Goal: Transaction & Acquisition: Purchase product/service

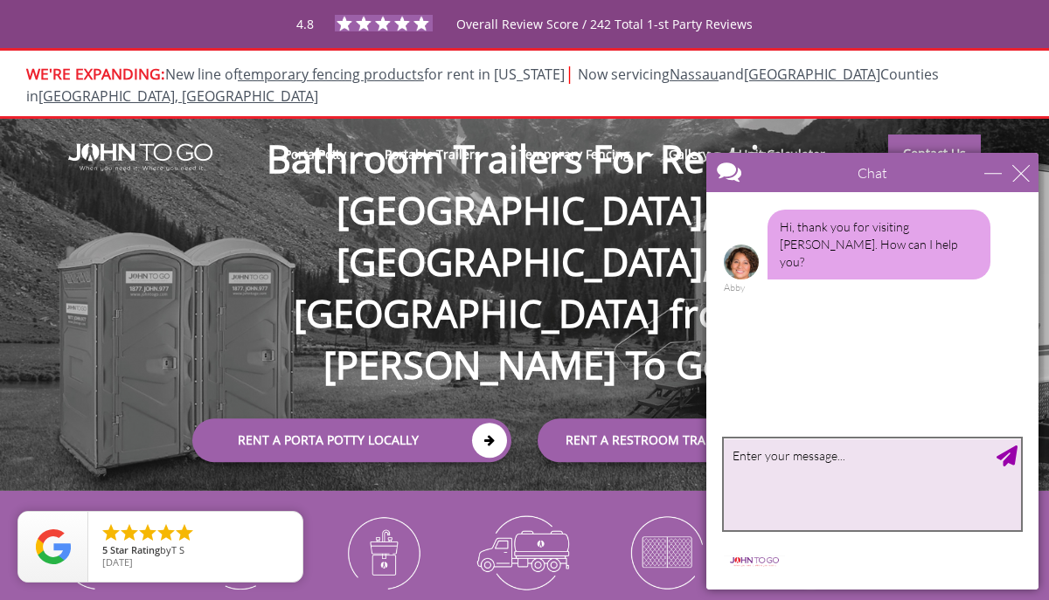
click at [769, 461] on textarea "type your message" at bounding box center [872, 485] width 297 height 92
type textarea "how much does a trailer cost?"
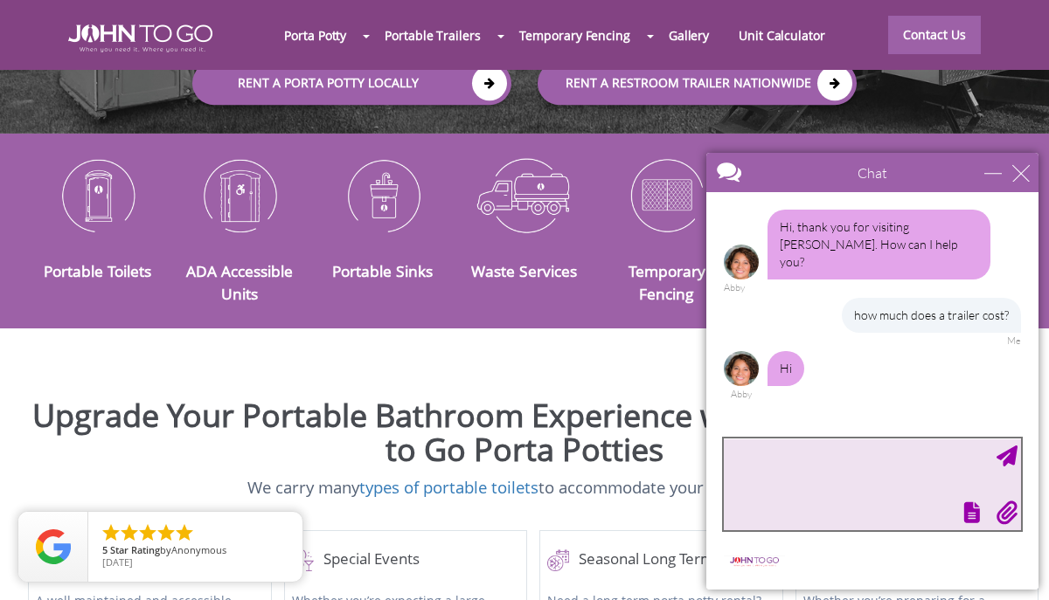
scroll to position [314, 0]
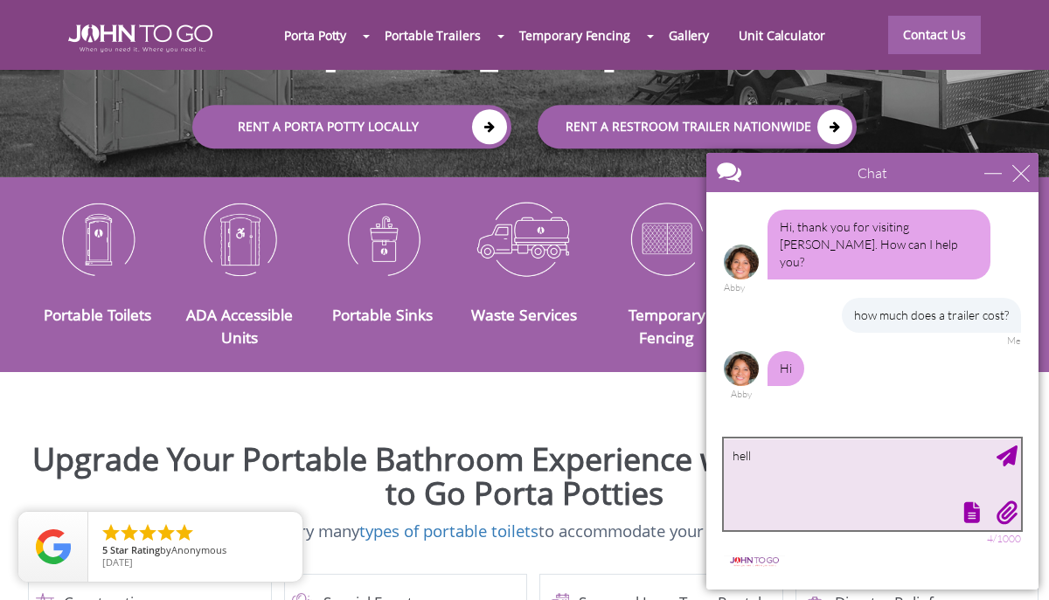
type textarea "hello"
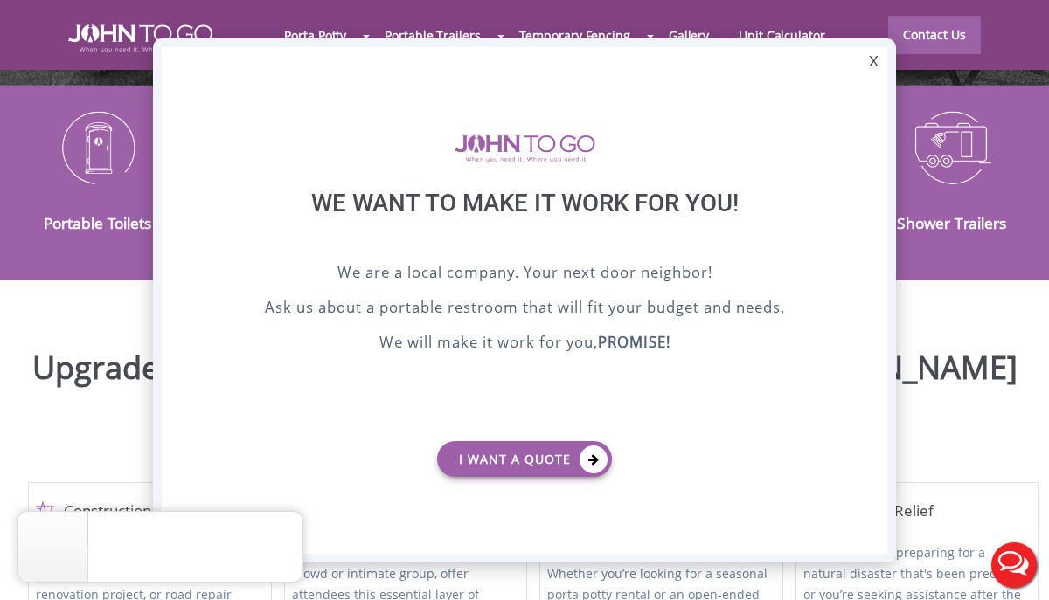
scroll to position [0, 0]
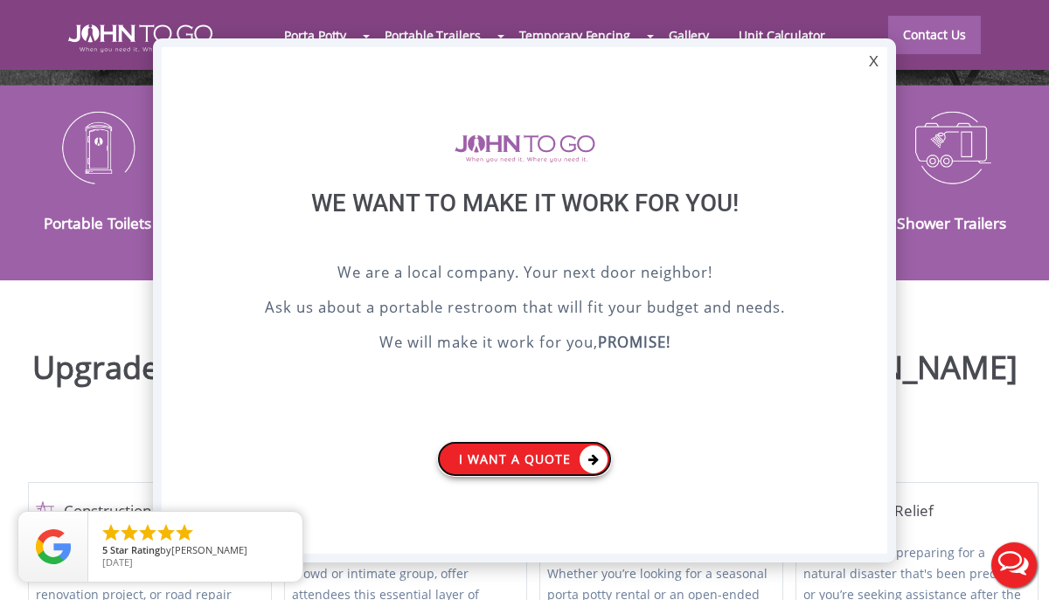
click at [516, 461] on link "I want a Quote" at bounding box center [524, 459] width 175 height 36
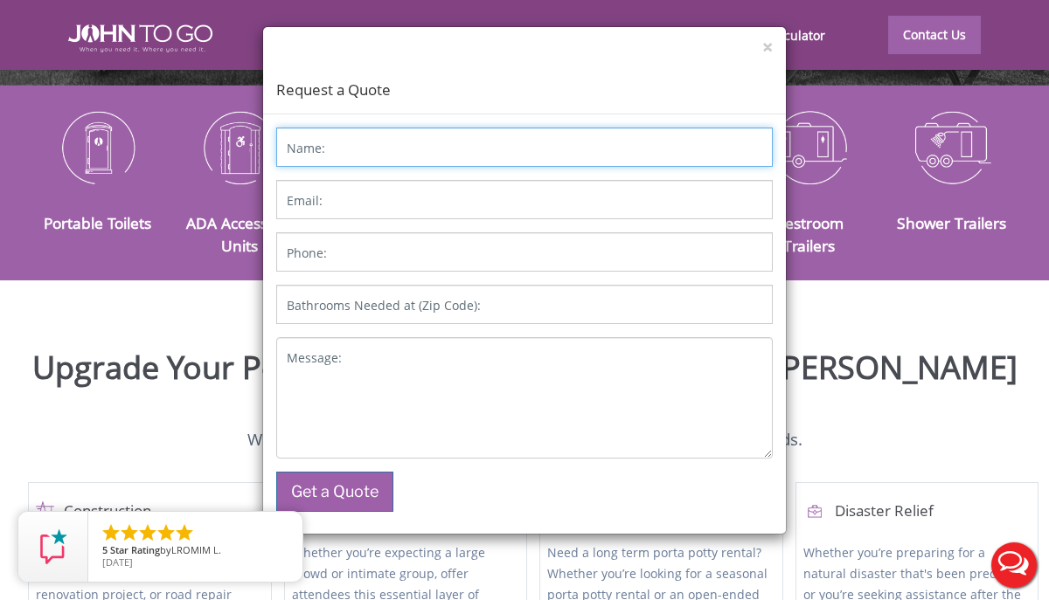
click at [427, 149] on input "Name:" at bounding box center [524, 147] width 496 height 39
type input "Liza Ortiz"
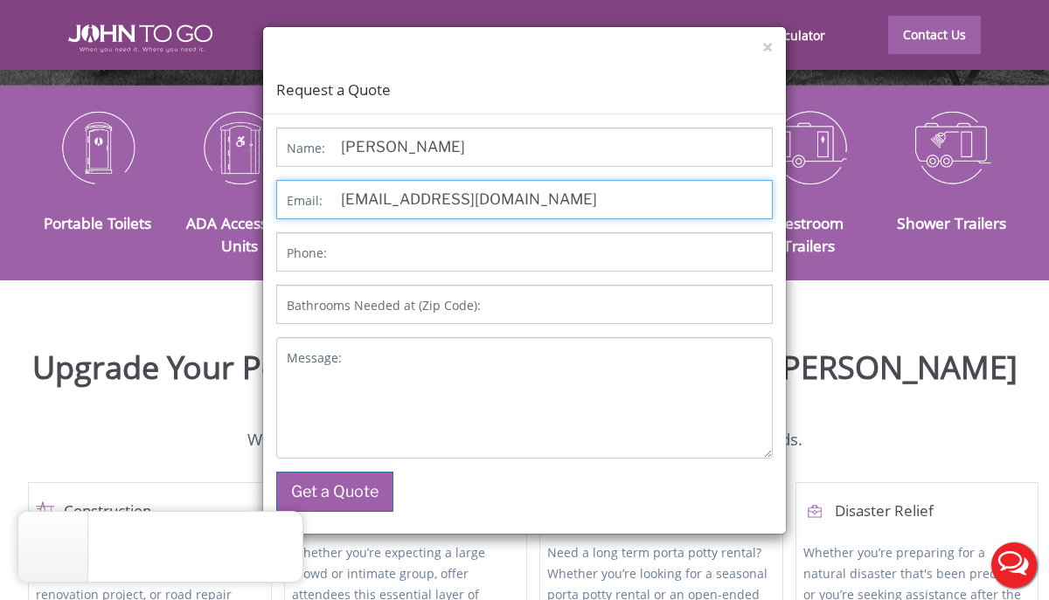
type input "[EMAIL_ADDRESS][DOMAIN_NAME]"
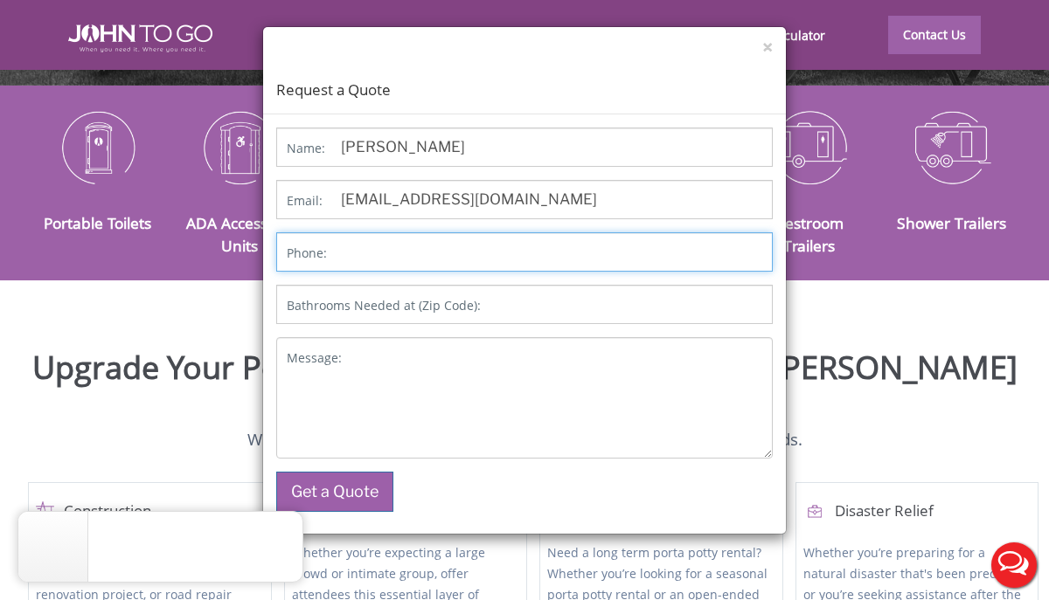
click at [375, 253] on input "Phone:" at bounding box center [524, 251] width 496 height 39
type input "8458933899"
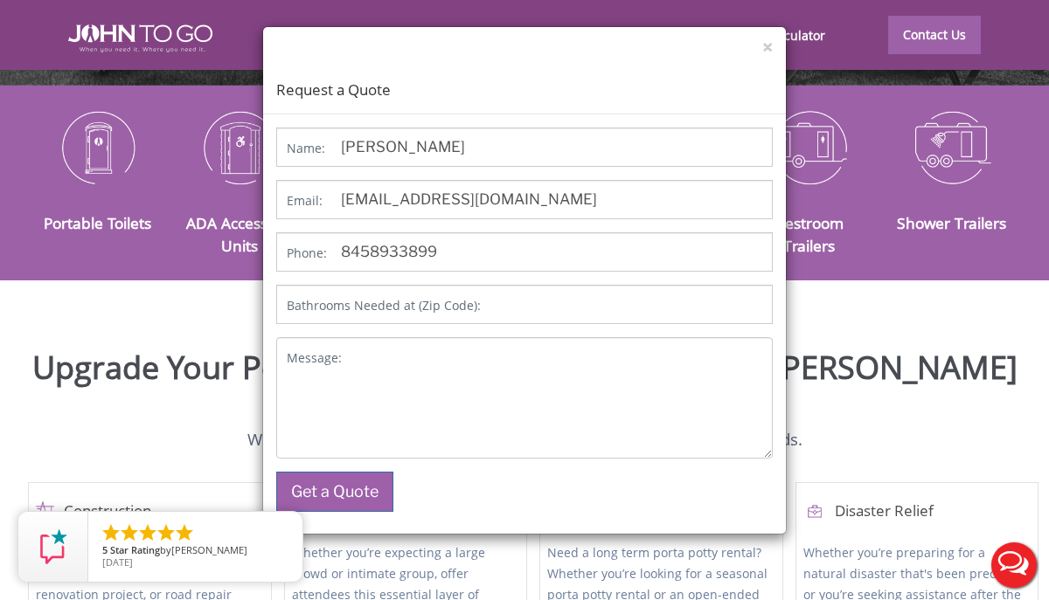
click at [454, 302] on label "Bathrooms Needed at (Zip Code):" at bounding box center [384, 305] width 194 height 17
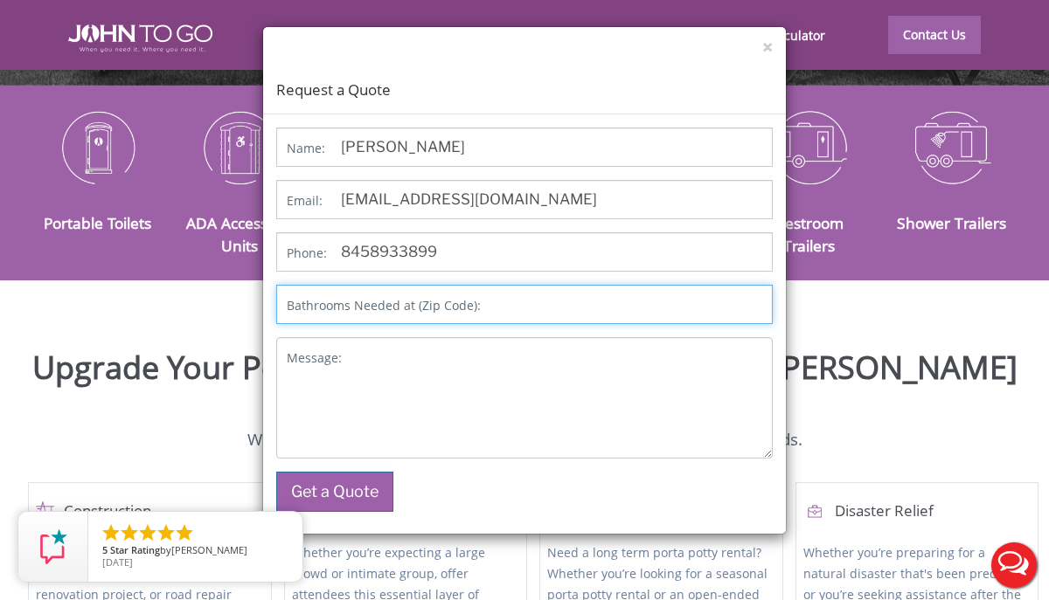
click at [454, 302] on input "Bathrooms Needed at (Zip Code):" at bounding box center [524, 304] width 496 height 39
type input "2"
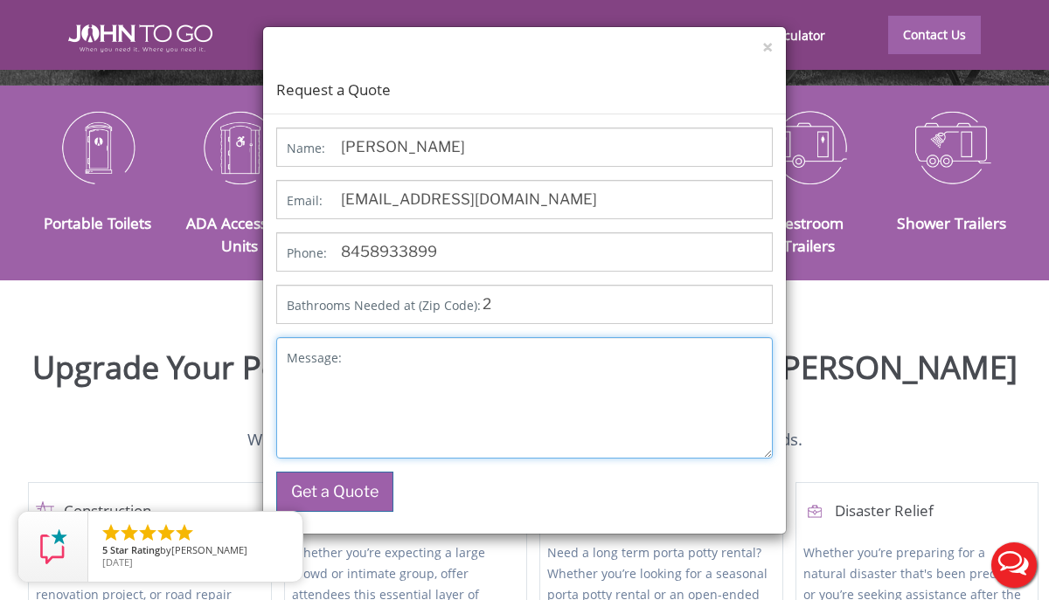
click at [360, 366] on textarea "Message:" at bounding box center [524, 397] width 496 height 121
type textarea "Need to know quote for trailer bathroom"
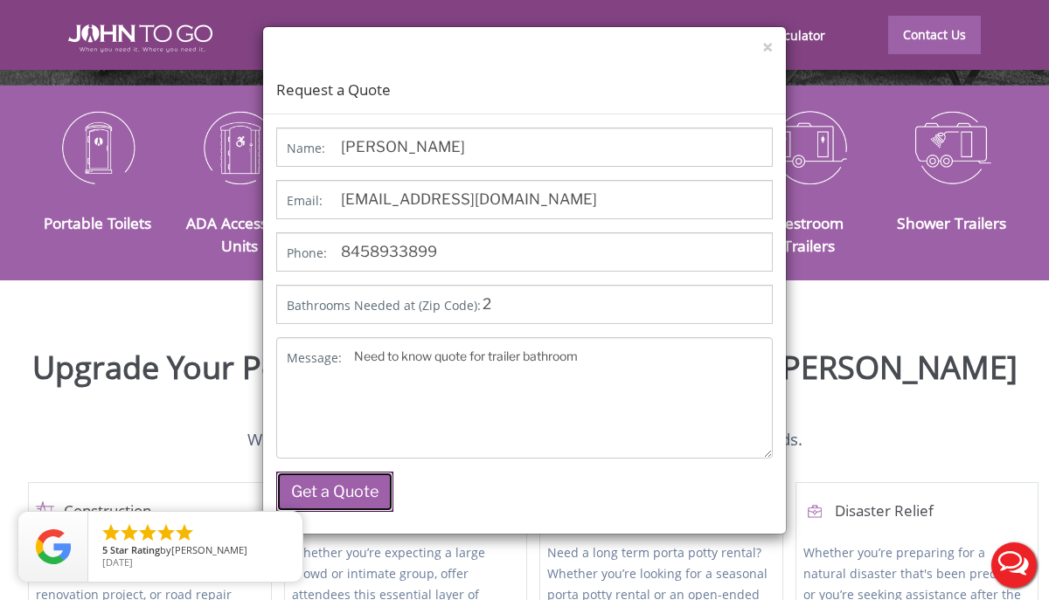
click at [304, 487] on button "Get a Quote" at bounding box center [334, 492] width 117 height 40
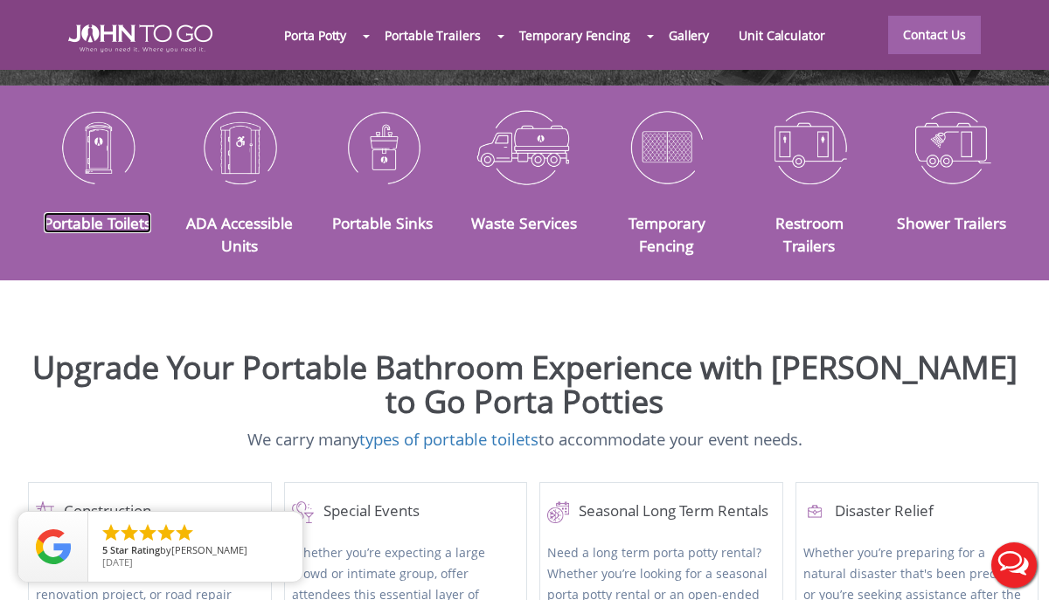
click at [121, 212] on link "Portable Toilets" at bounding box center [97, 222] width 107 height 21
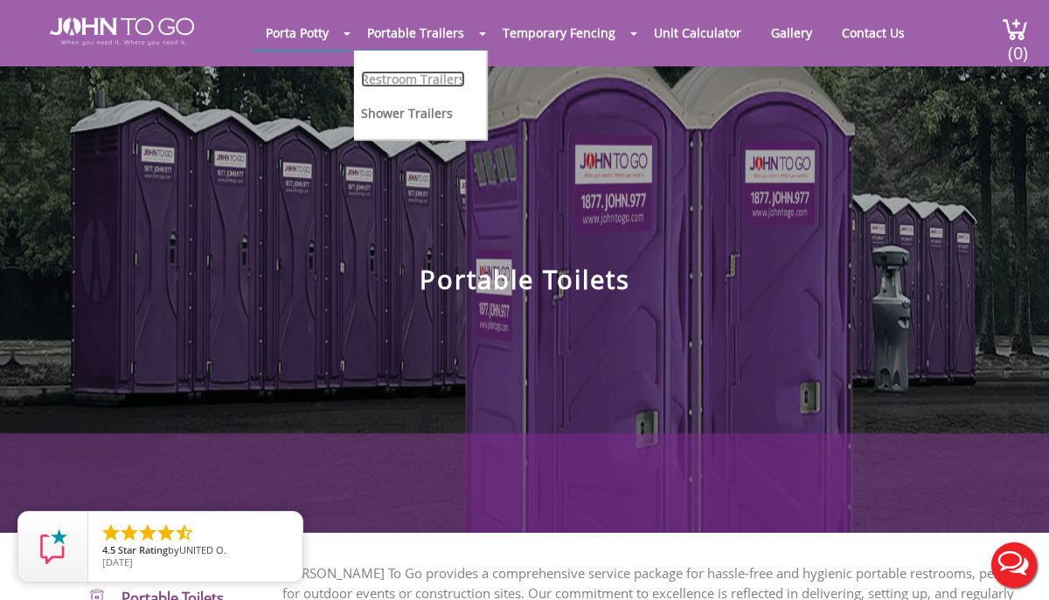
click at [412, 80] on link "Restroom Trailers" at bounding box center [413, 79] width 104 height 17
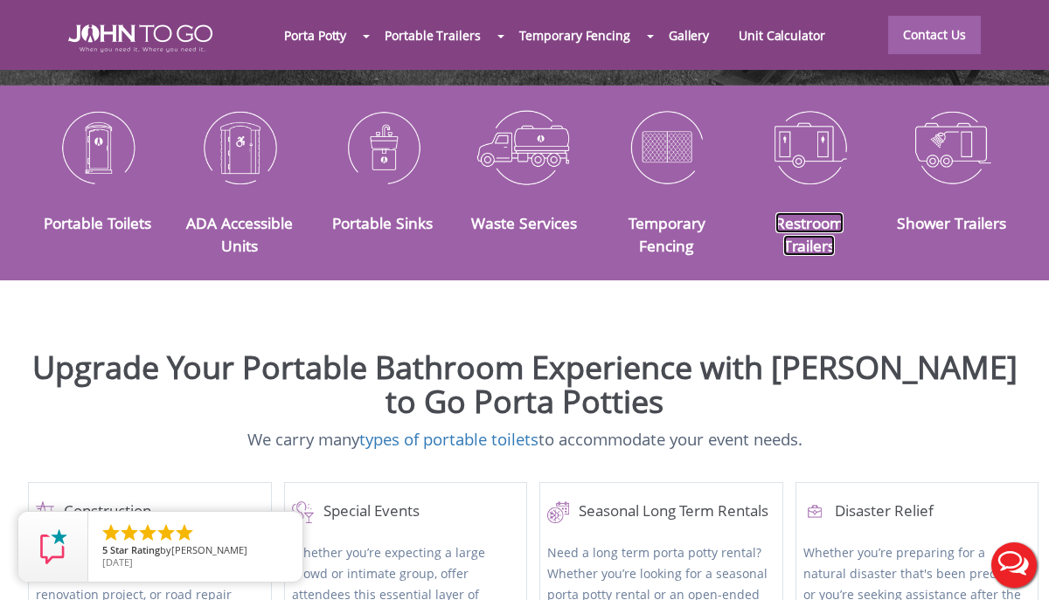
click at [827, 212] on link "Restroom Trailers" at bounding box center [809, 234] width 68 height 44
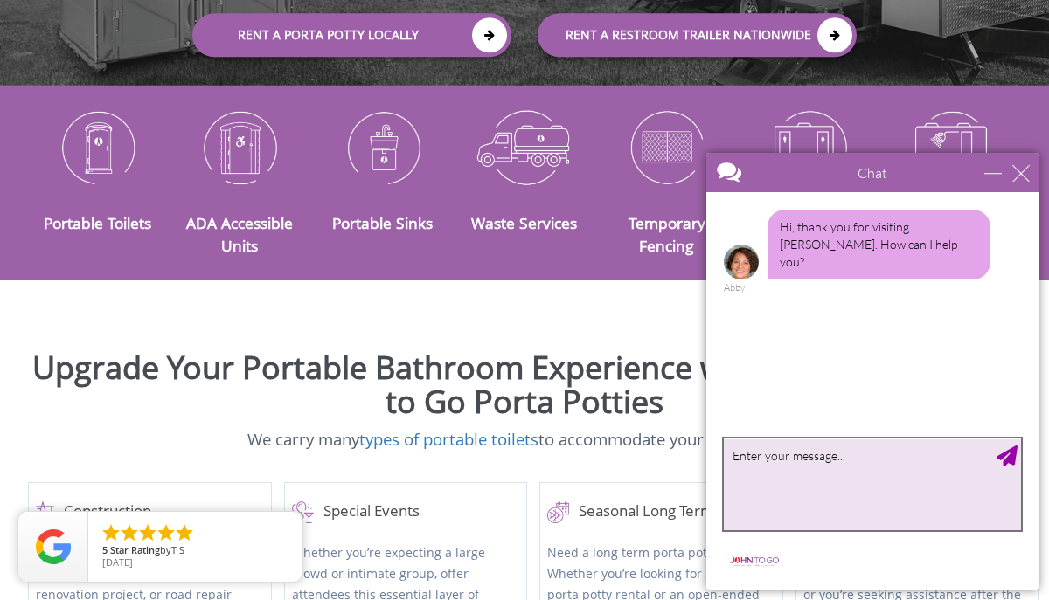
click at [766, 452] on textarea "type your message" at bounding box center [872, 485] width 297 height 92
type textarea "Hello, I am looking to get a quote for a portable toilets"
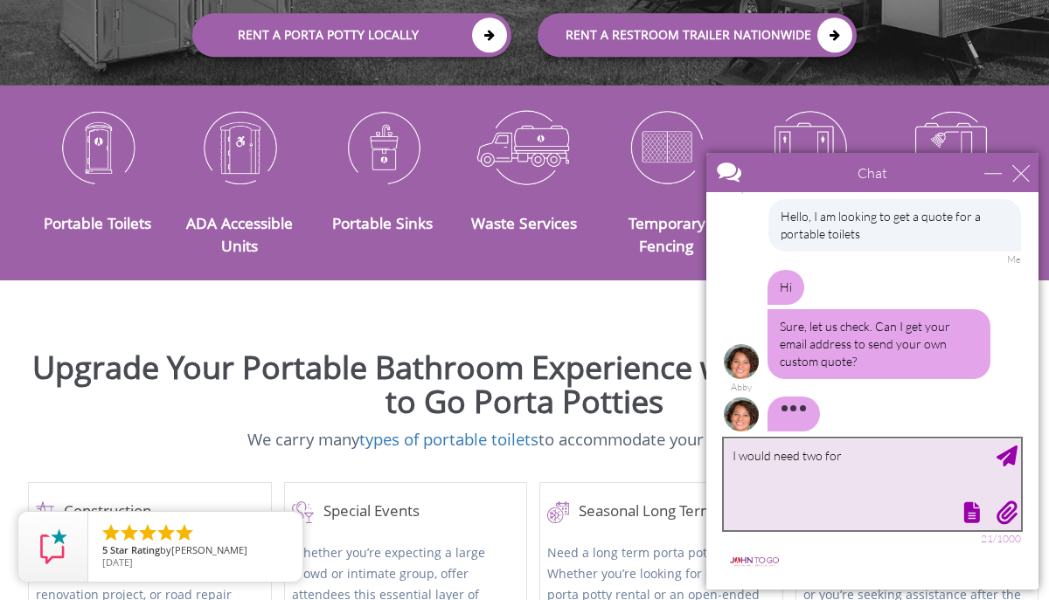
scroll to position [45, 0]
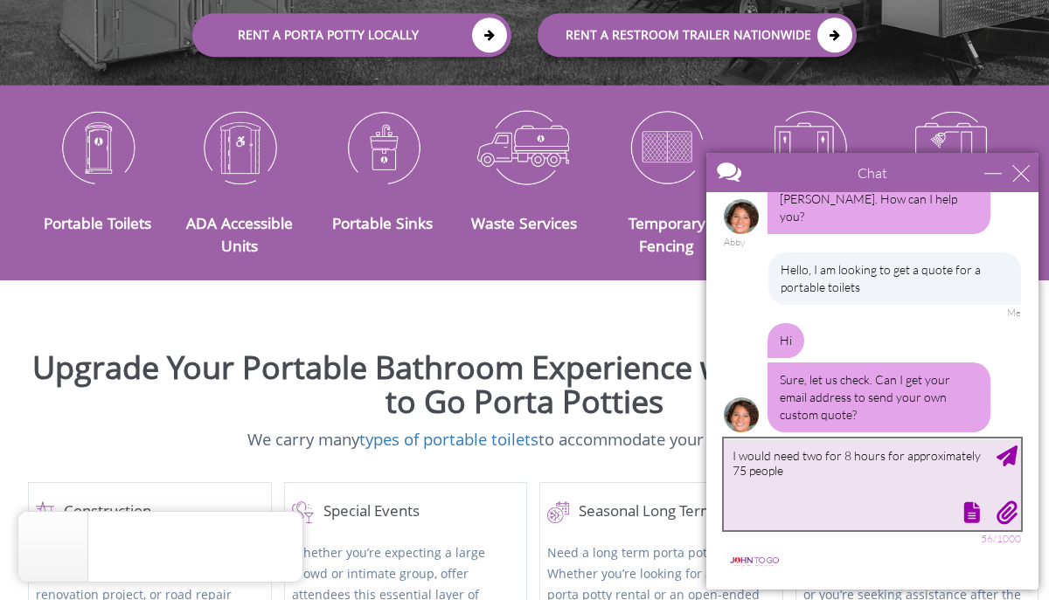
type textarea "I would need two for 8 hours for approximately 75 people"
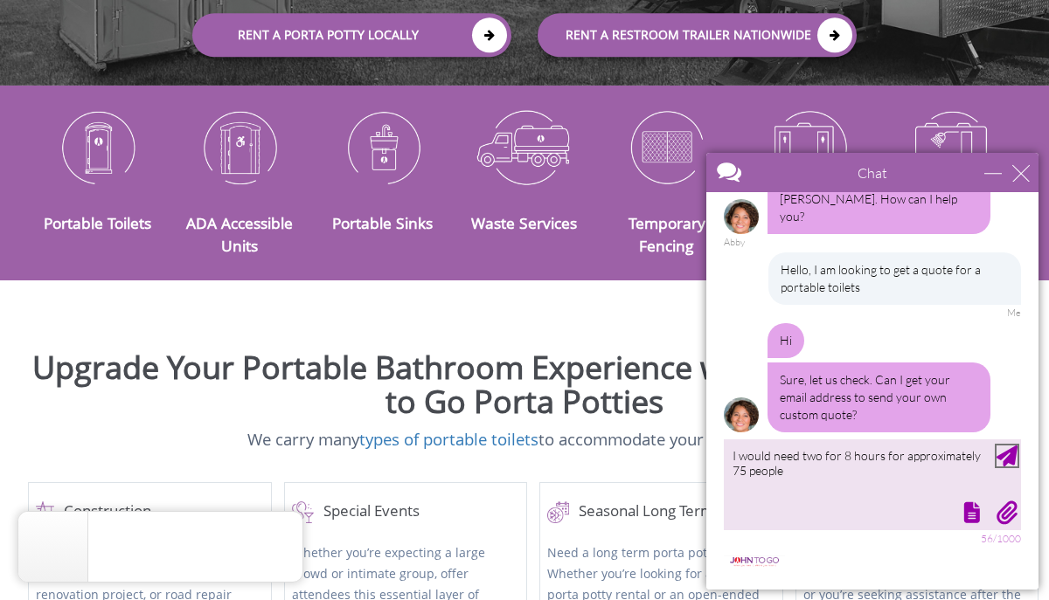
click at [1008, 456] on div "Send Message" at bounding box center [1006, 456] width 21 height 21
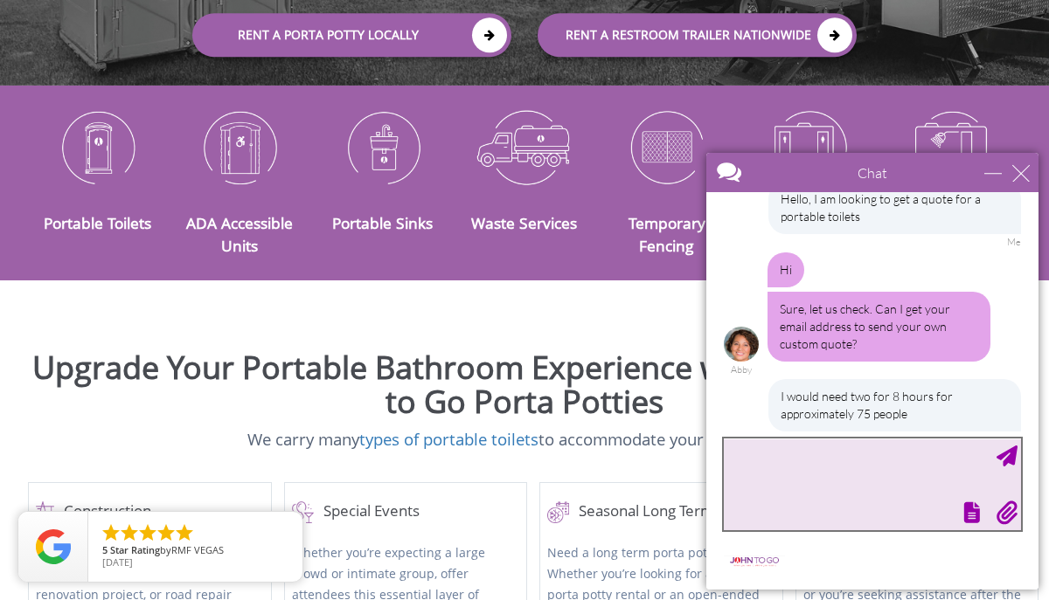
click at [759, 462] on textarea "type your message" at bounding box center [872, 485] width 297 height 92
type textarea "[EMAIL_ADDRESS][DOMAIN_NAME]"
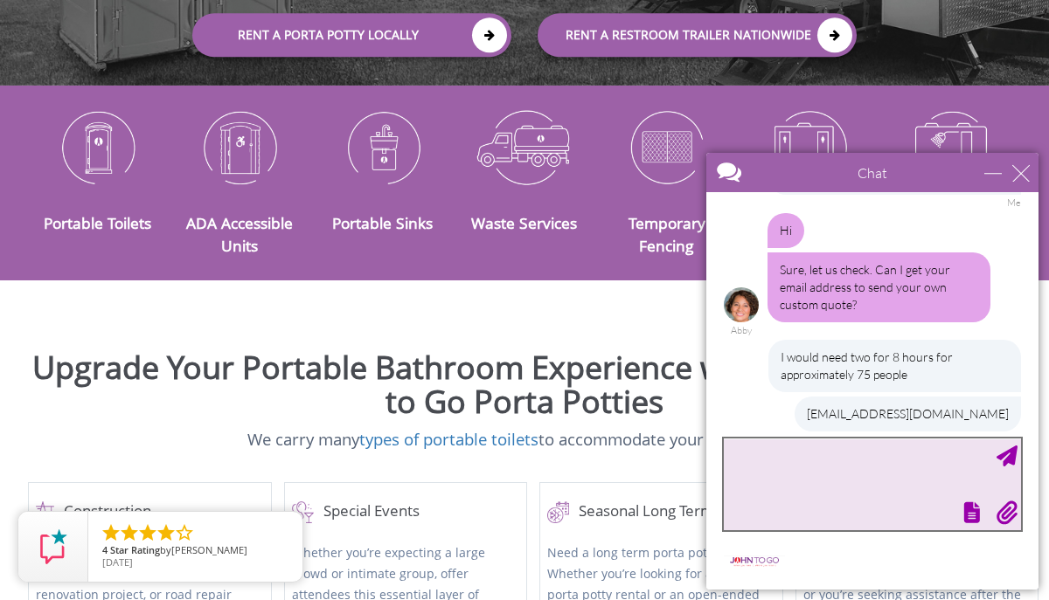
scroll to position [244, 0]
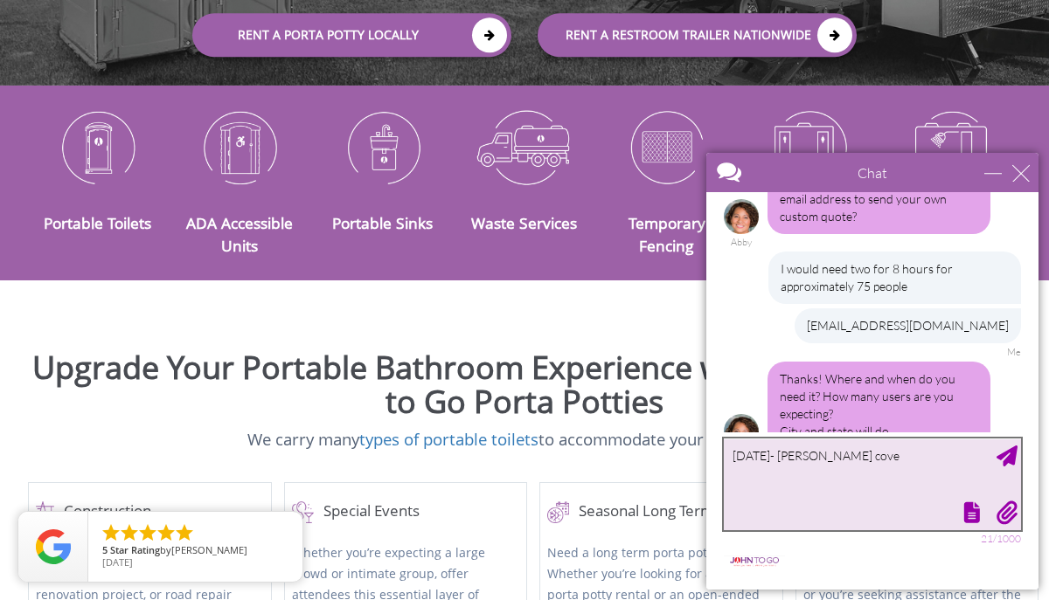
click at [805, 462] on textarea "10/4/25- tomkins cove" at bounding box center [872, 485] width 297 height 92
click at [869, 455] on textarea "10/4/25- Tomkins Cove" at bounding box center [872, 485] width 297 height 92
type textarea "[DATE]- [PERSON_NAME][GEOGRAPHIC_DATA], [GEOGRAPHIC_DATA] 80 people"
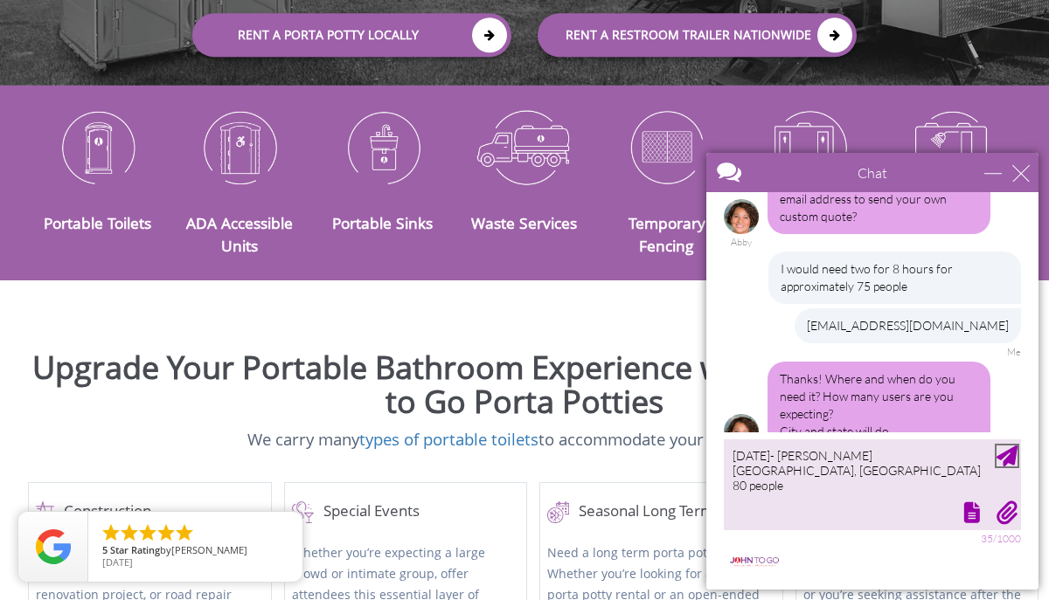
click at [1015, 446] on div "Send Message" at bounding box center [1006, 456] width 21 height 21
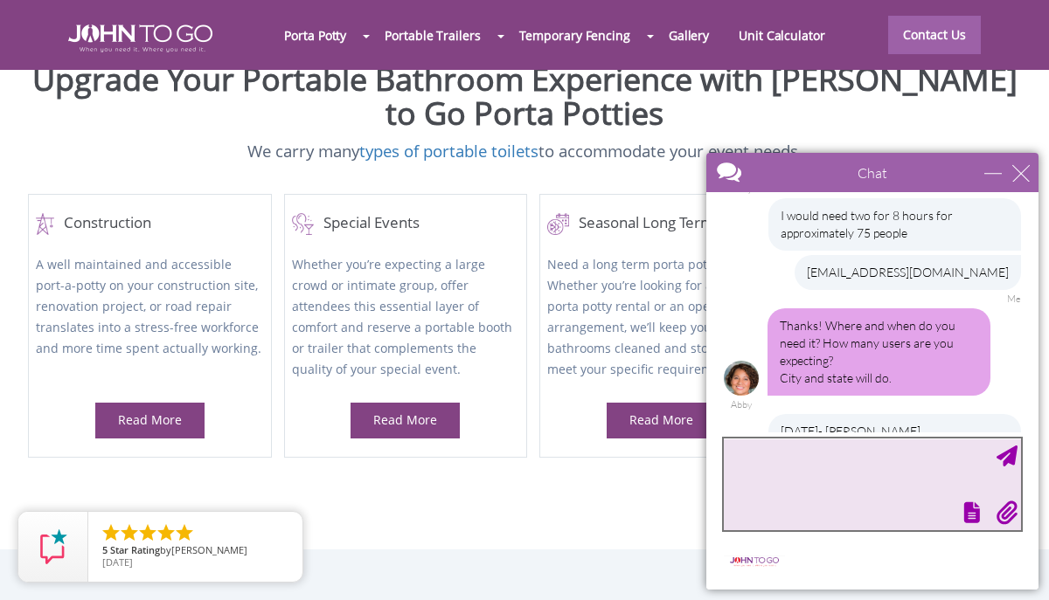
scroll to position [402, 0]
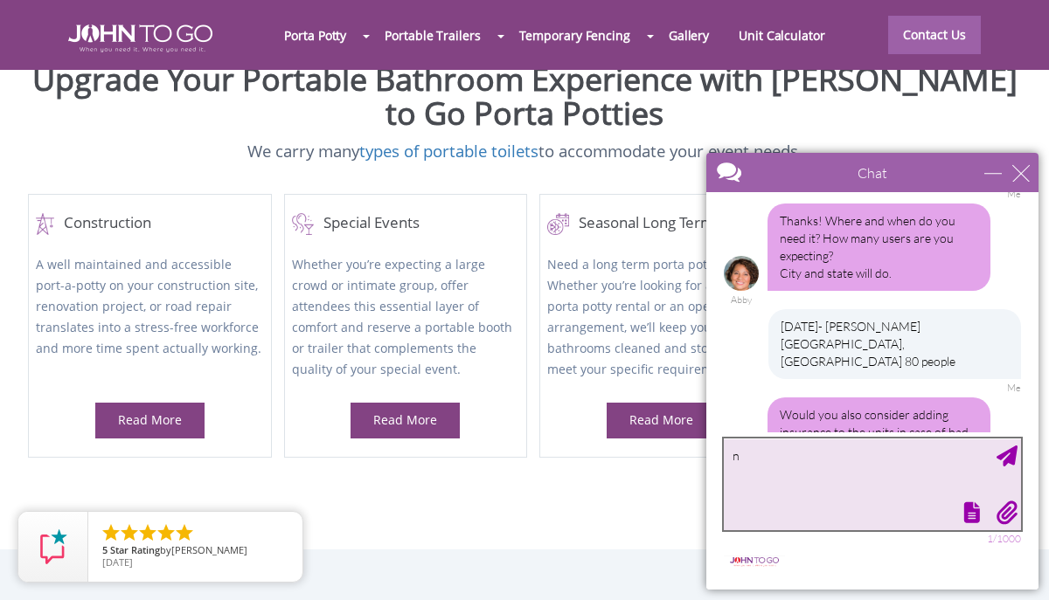
type textarea "no"
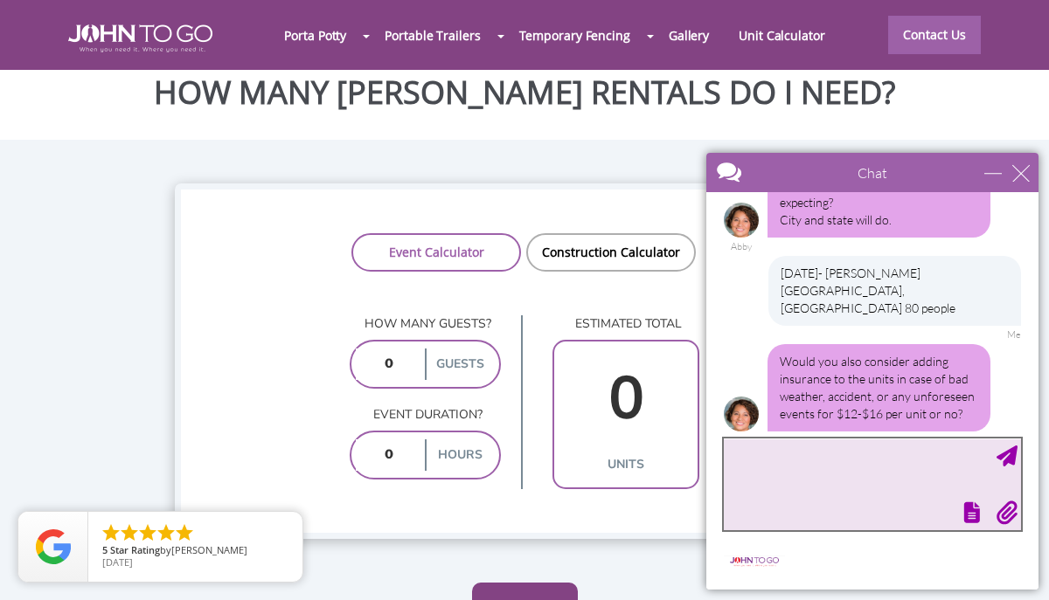
scroll to position [1262, 0]
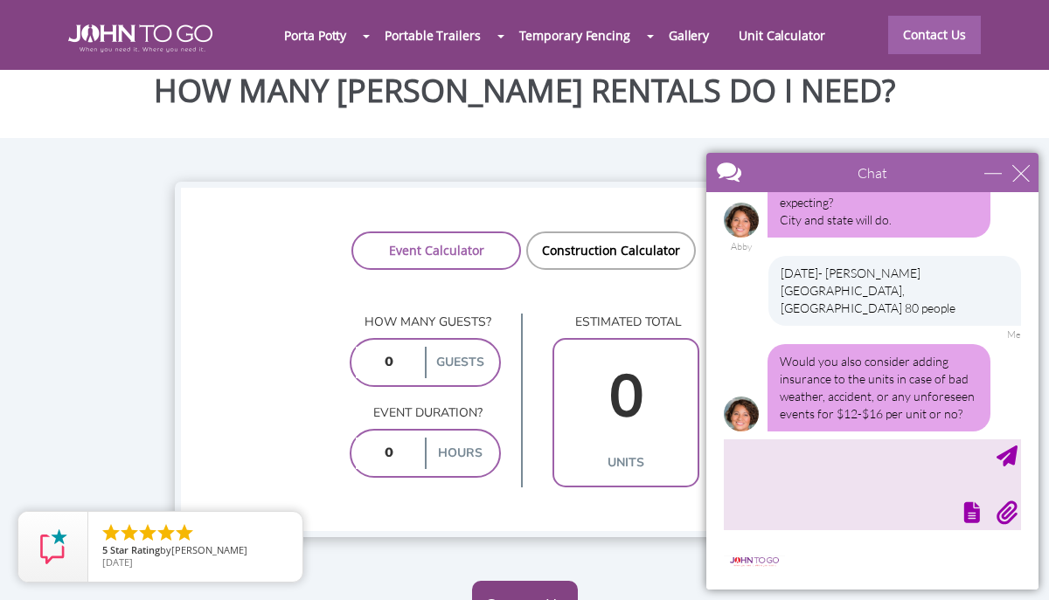
click at [399, 347] on input "number" at bounding box center [389, 362] width 66 height 31
type input "75"
click at [404, 438] on input "number" at bounding box center [389, 453] width 66 height 31
type input "7"
type input "3"
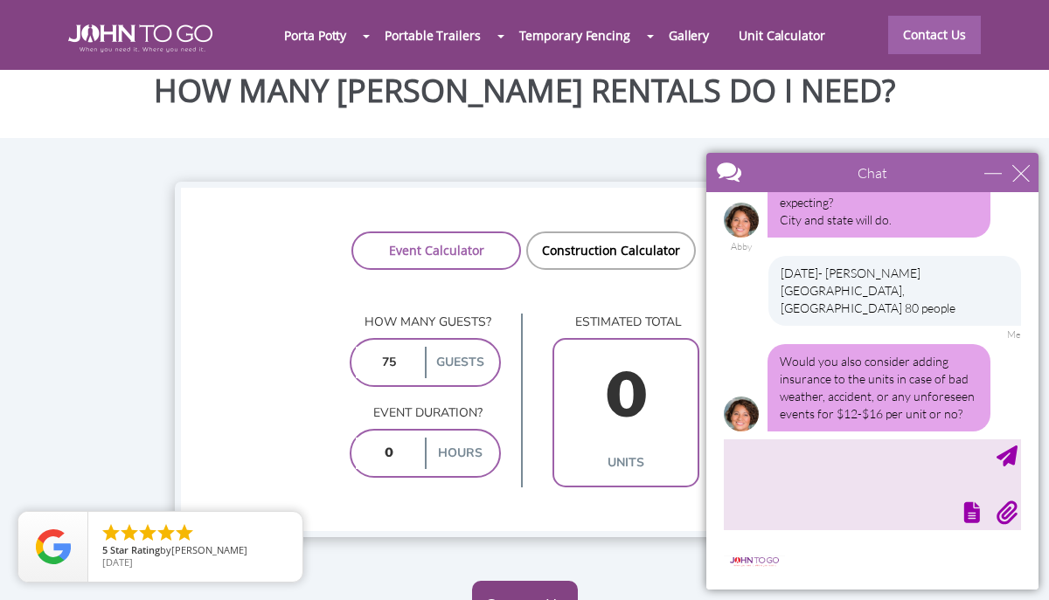
type input "2"
type input "4"
type input "2"
type input "5"
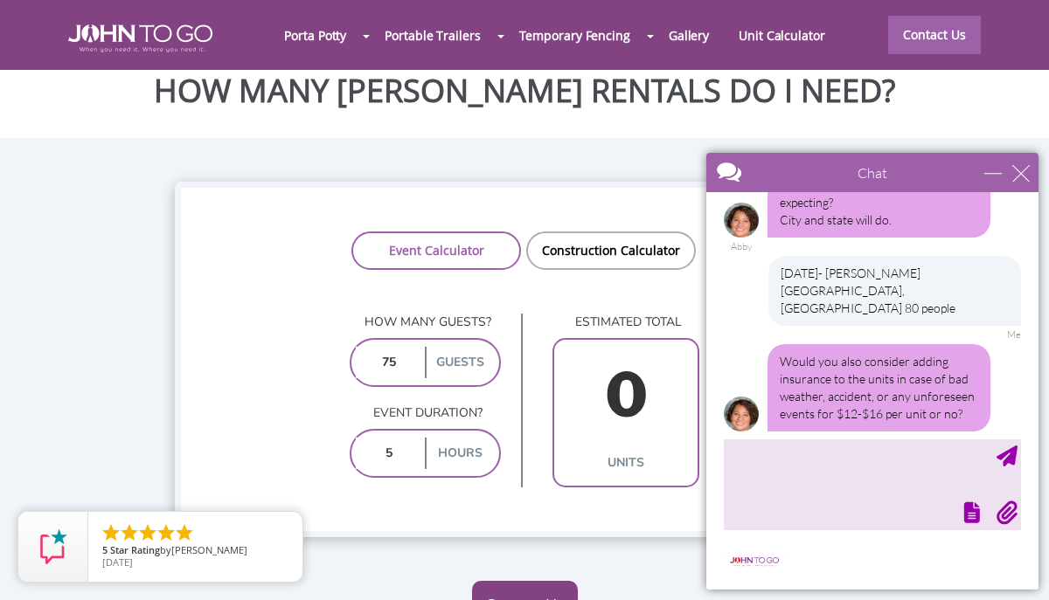
type input "2"
type input "6"
type input "3"
type input "5"
type input "2"
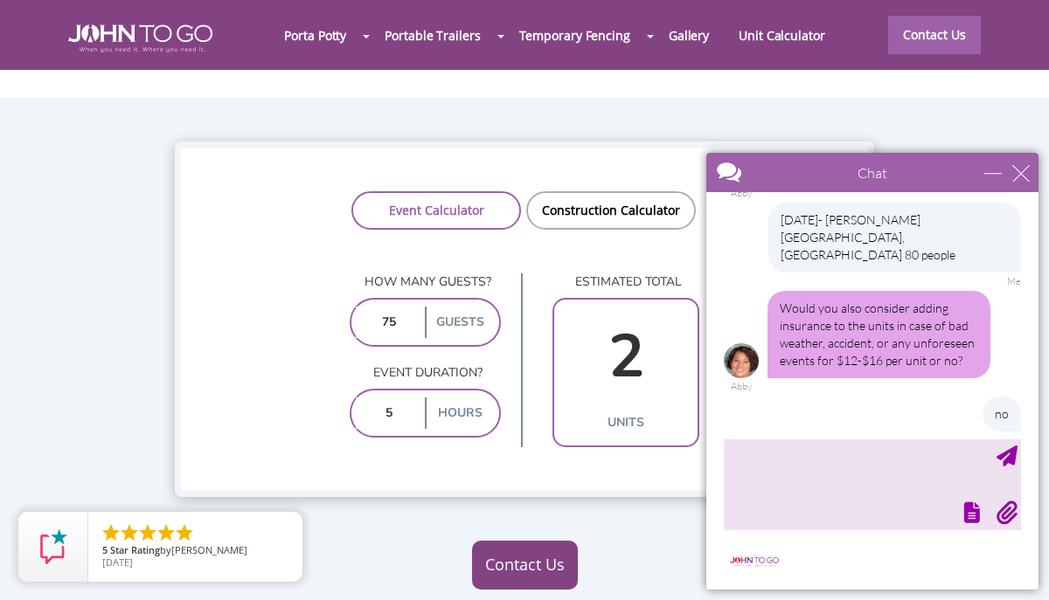
scroll to position [1317, 0]
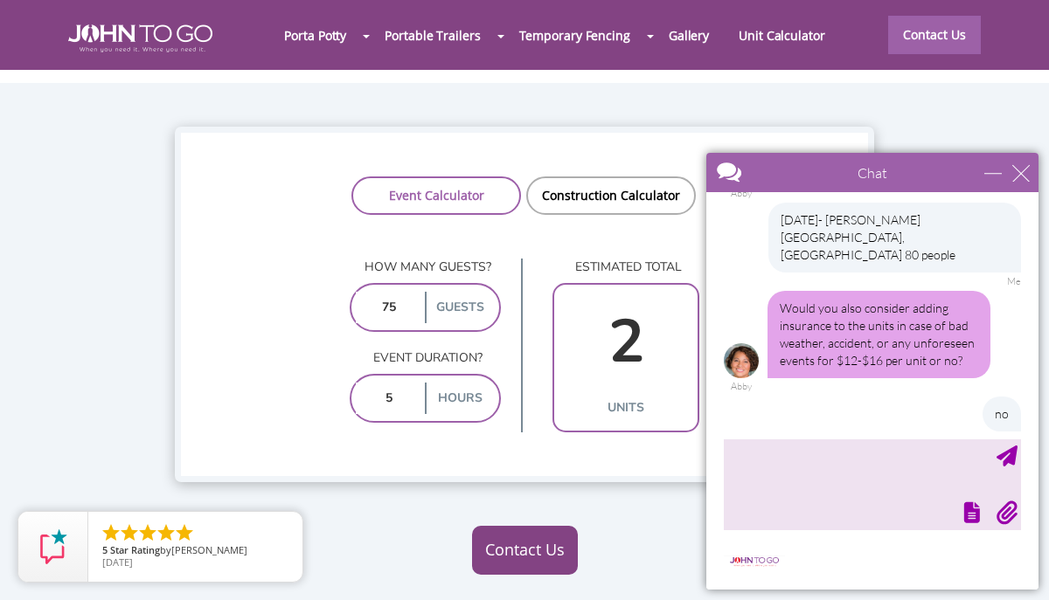
type input "5"
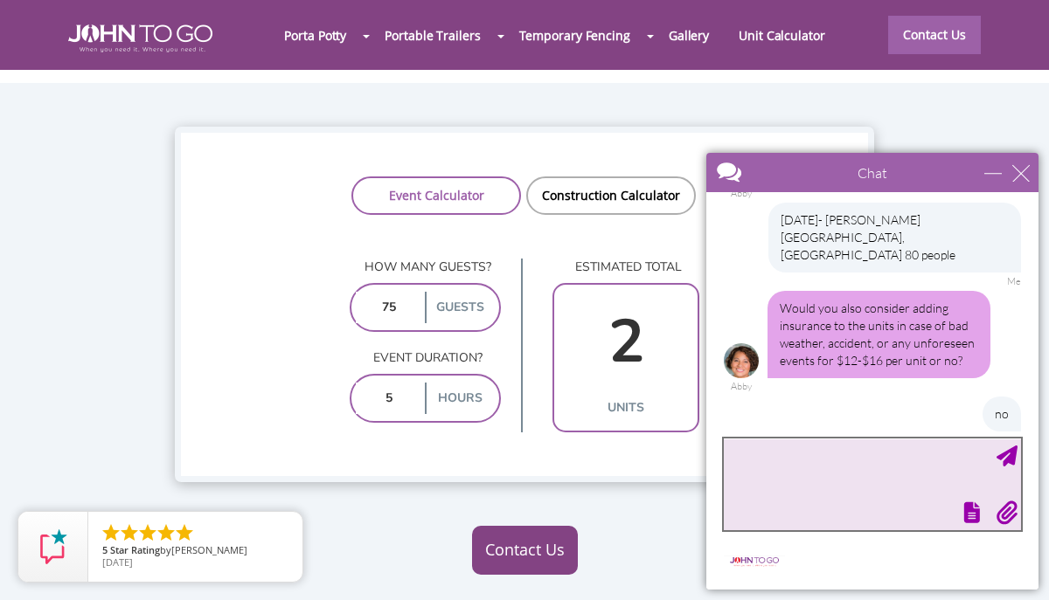
click at [782, 490] on textarea "type your message" at bounding box center [872, 485] width 297 height 92
type textarea "yes"
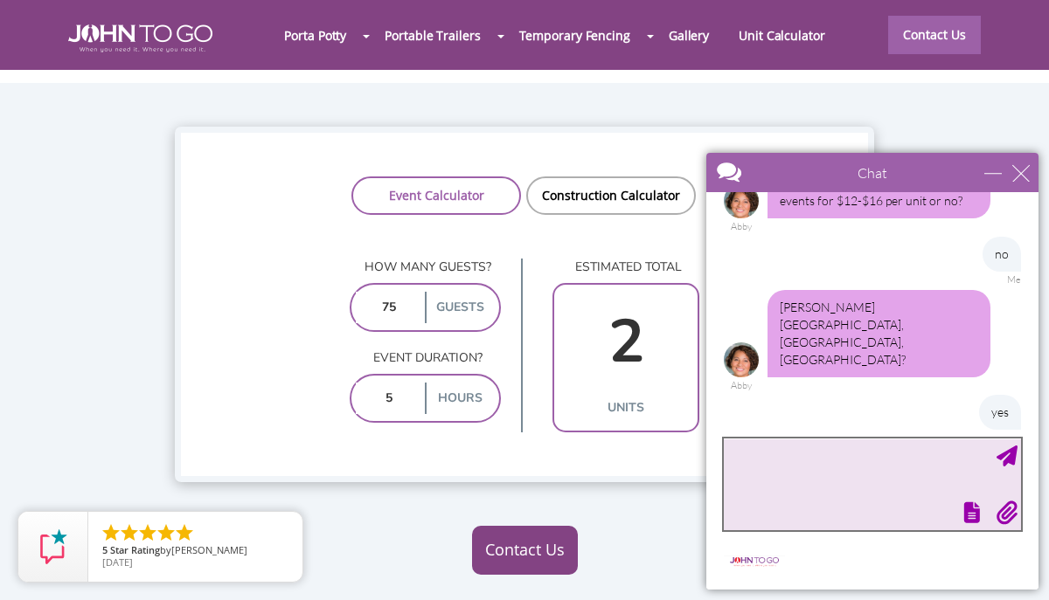
scroll to position [707, 0]
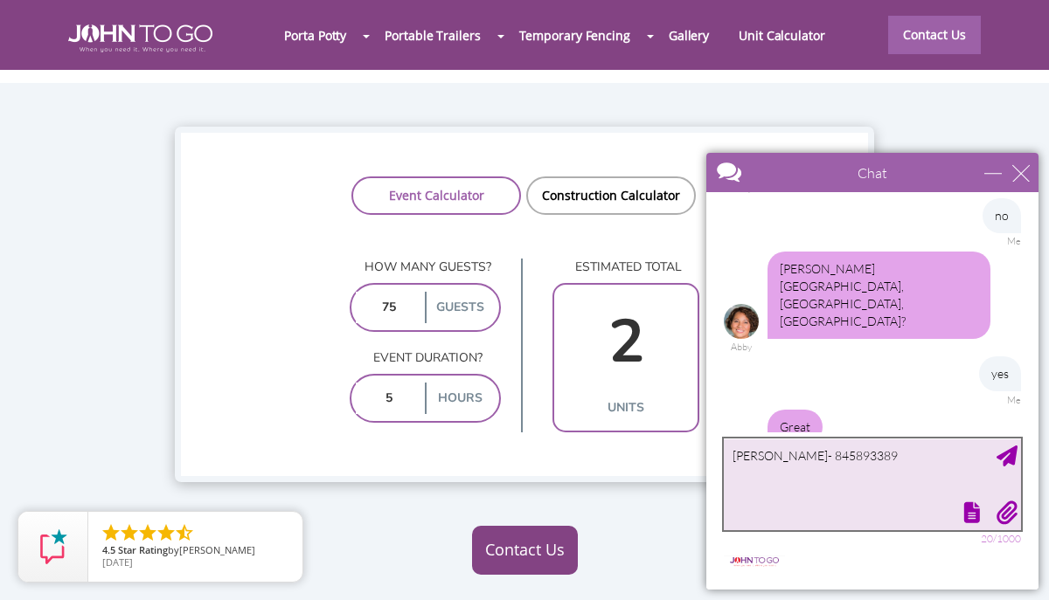
type textarea "[PERSON_NAME]- 8458933899"
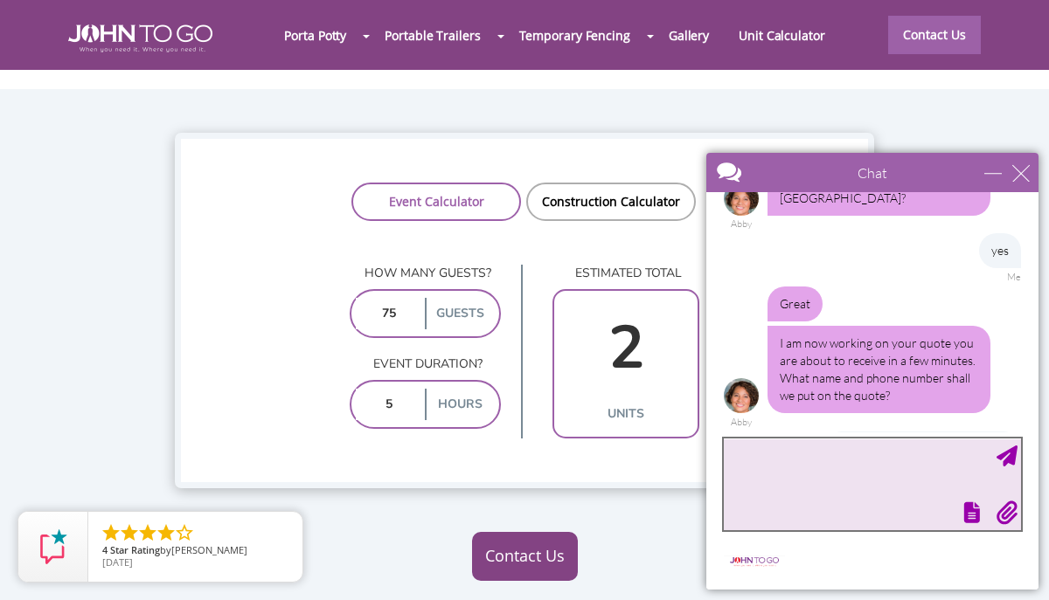
scroll to position [939, 0]
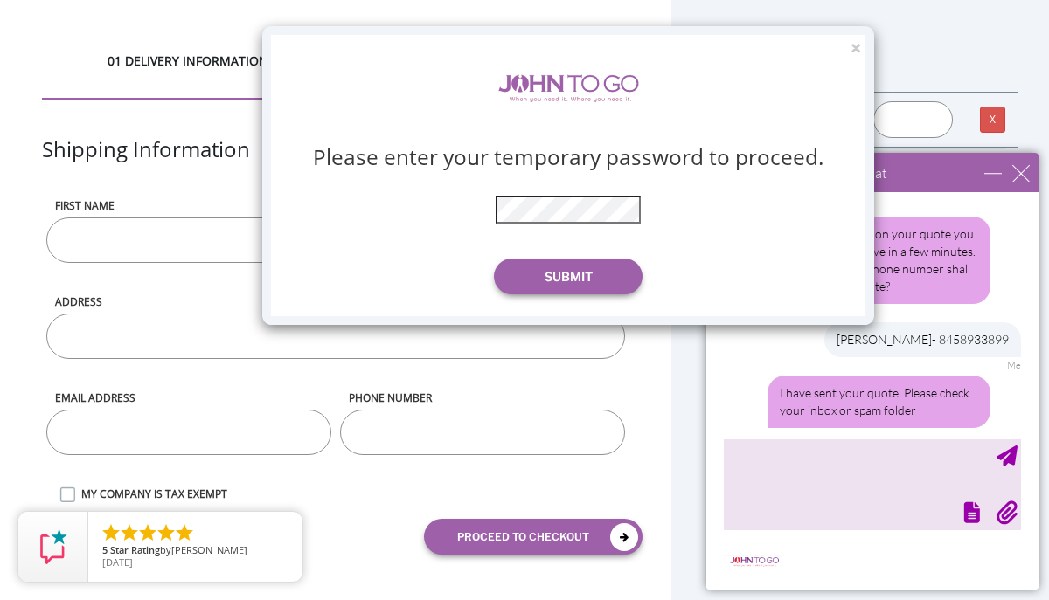
scroll to position [1014, 0]
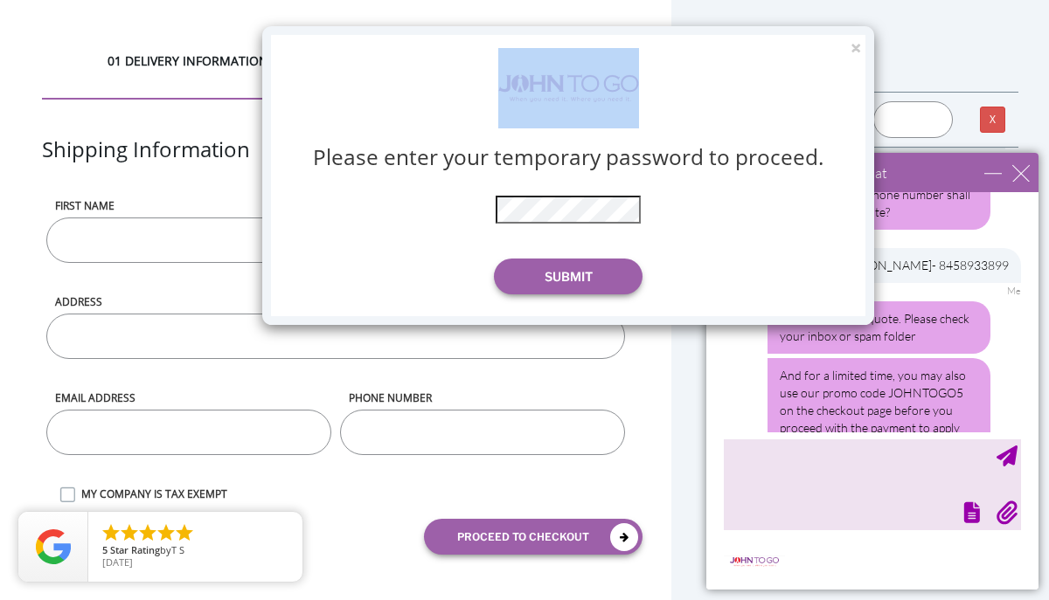
drag, startPoint x: 771, startPoint y: 27, endPoint x: 686, endPoint y: 53, distance: 88.7
click at [686, 53] on div "× Please enter your temporary password to proceed. * The password is incorrect …" at bounding box center [568, 175] width 612 height 299
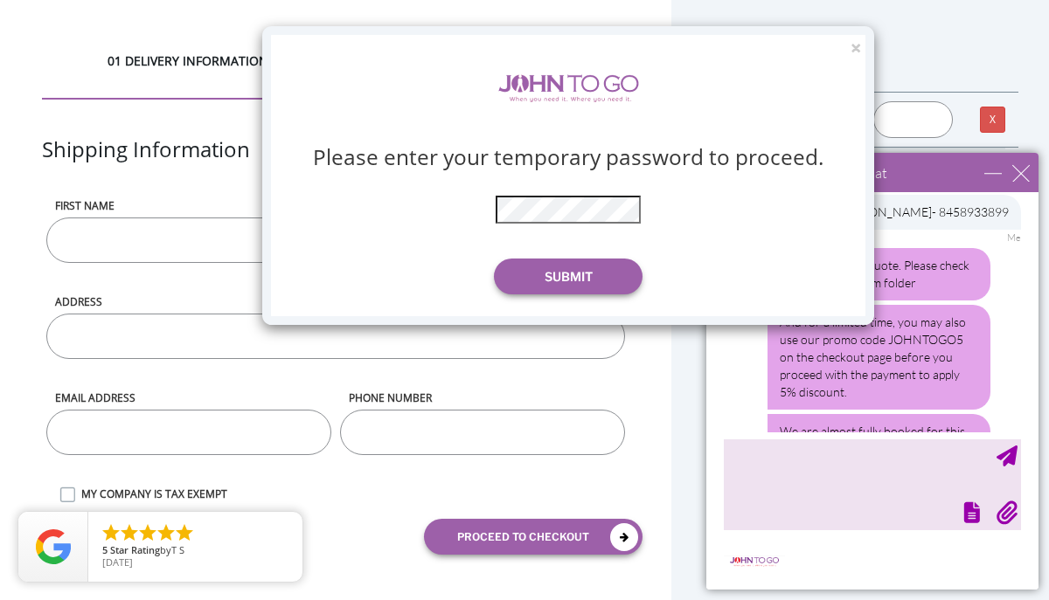
click at [790, 467] on div "× Please enter your temporary password to proceed. * The password is incorrect …" at bounding box center [524, 300] width 1049 height 600
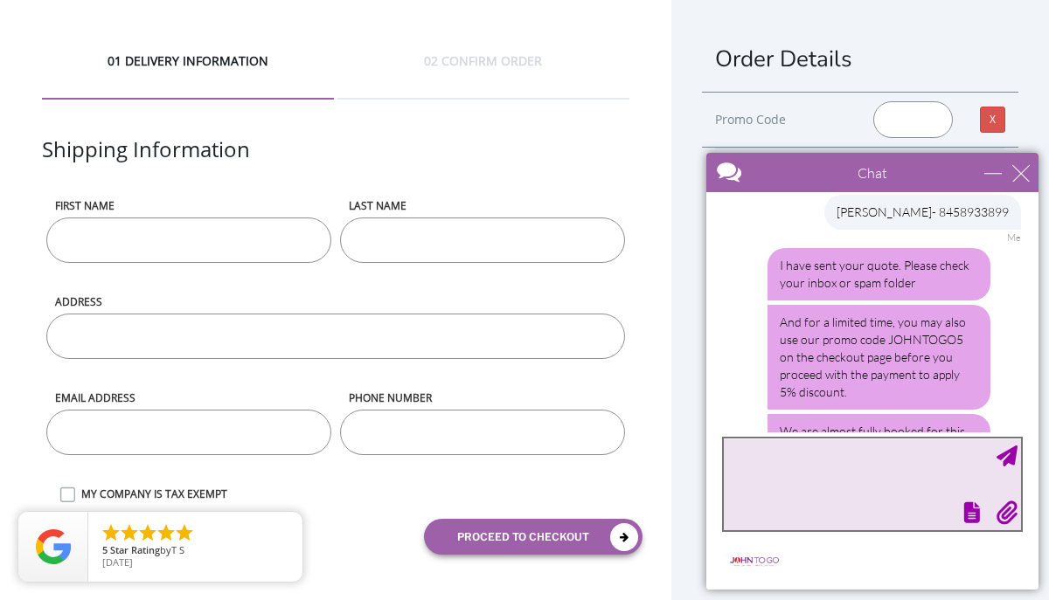
click at [778, 454] on textarea "type your message" at bounding box center [872, 485] width 297 height 92
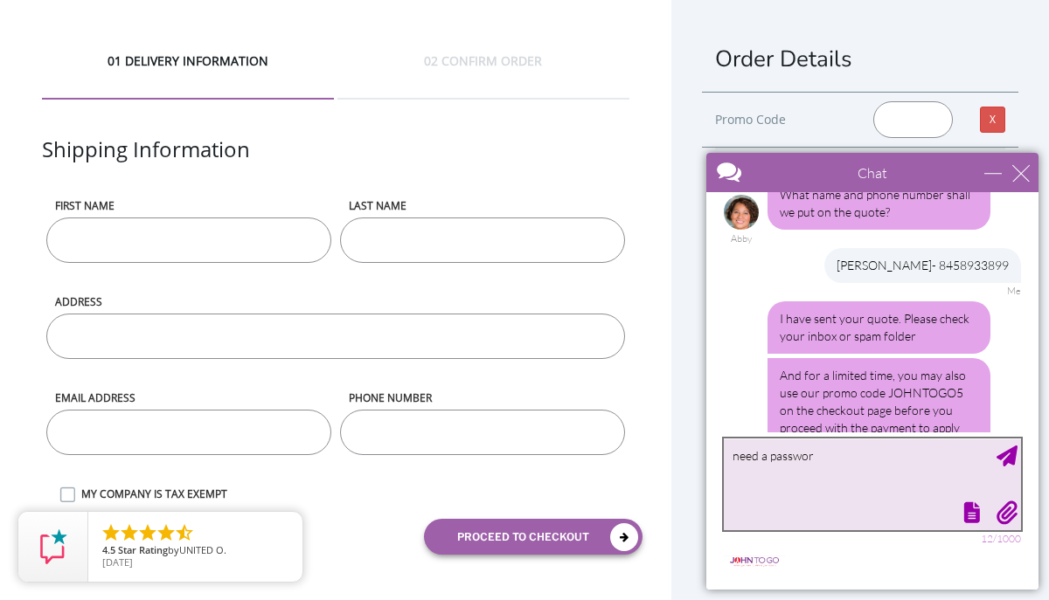
type textarea "need a password"
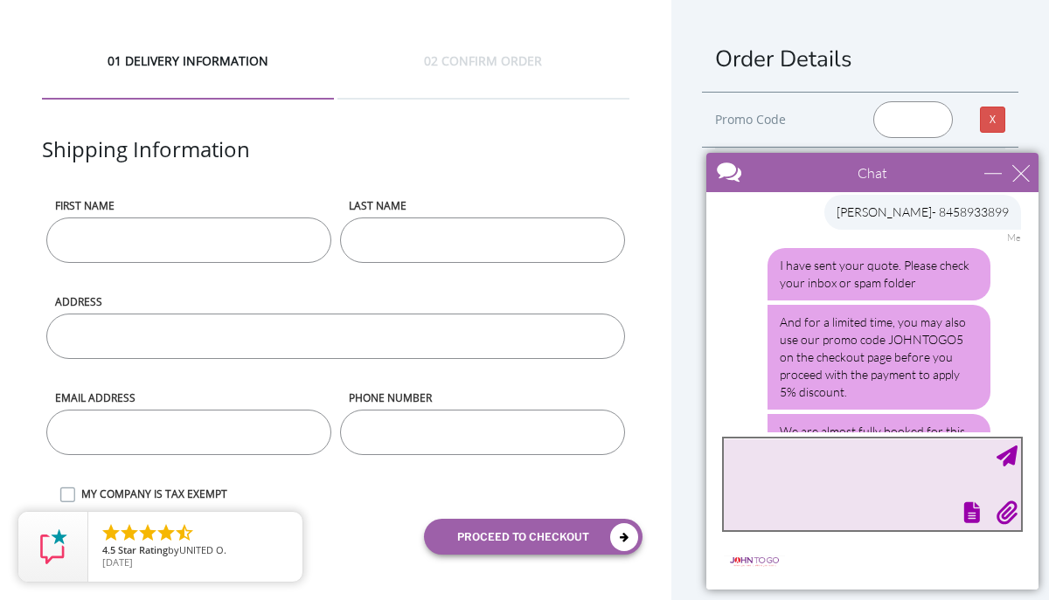
scroll to position [1244, 0]
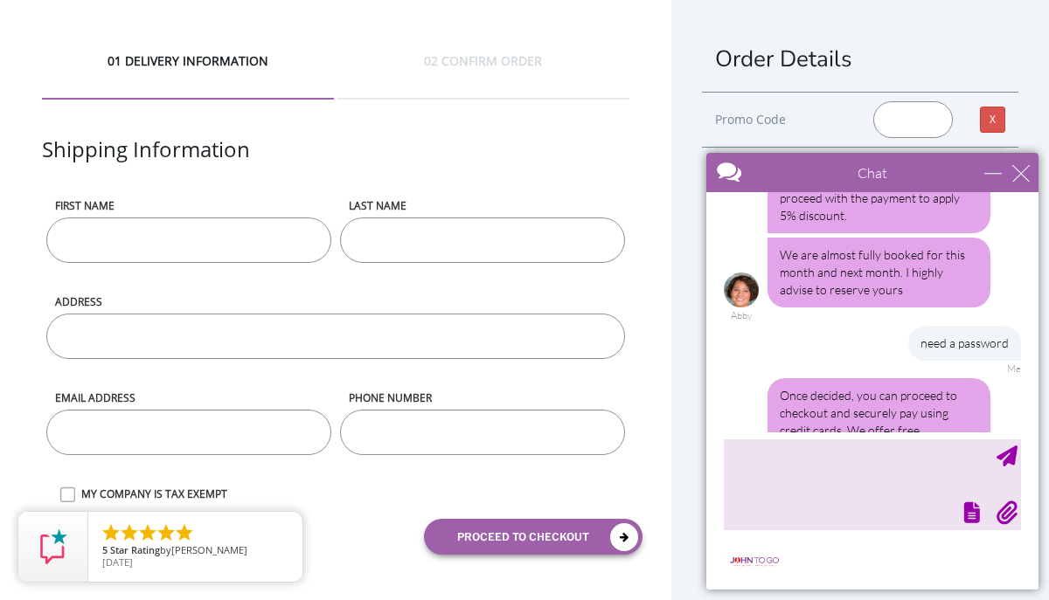
click at [253, 225] on input "First name" at bounding box center [188, 240] width 285 height 45
type input "Liza"
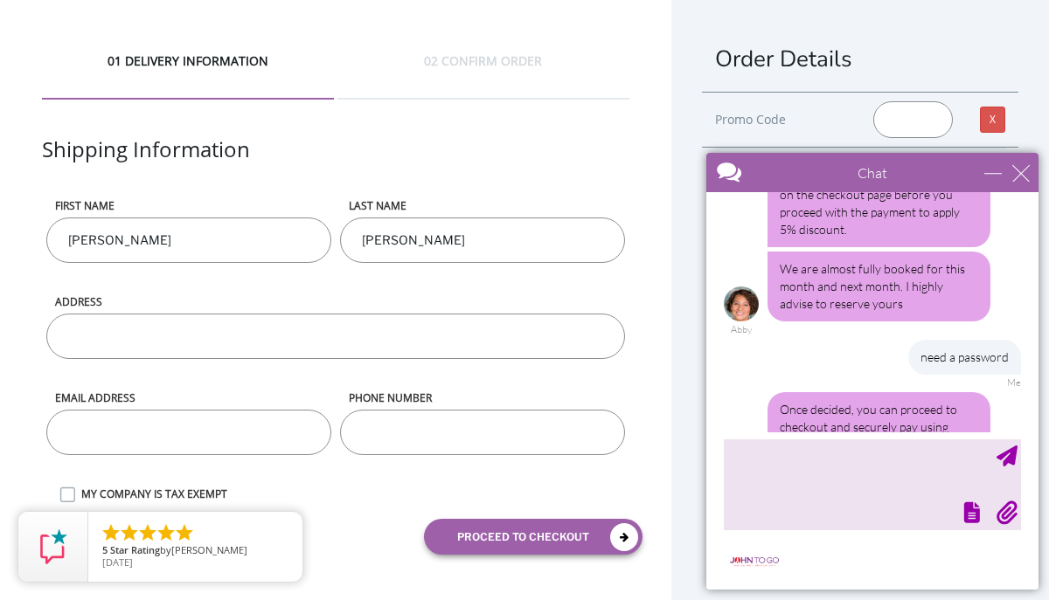
type input "[PERSON_NAME]"
click at [121, 338] on input "ADDRESS" at bounding box center [335, 336] width 579 height 45
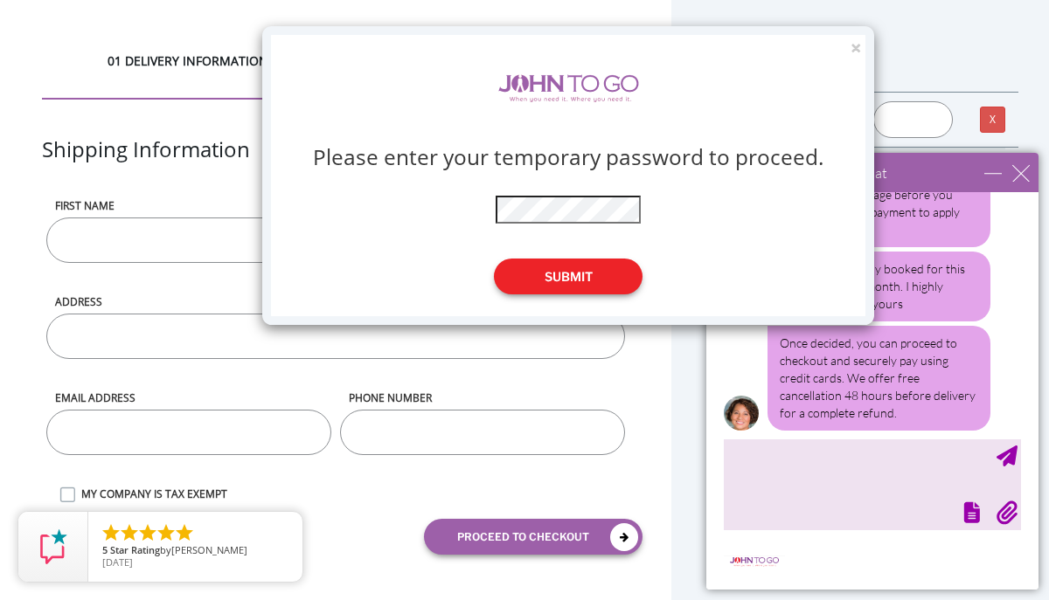
click at [577, 271] on button "Submit" at bounding box center [568, 277] width 149 height 36
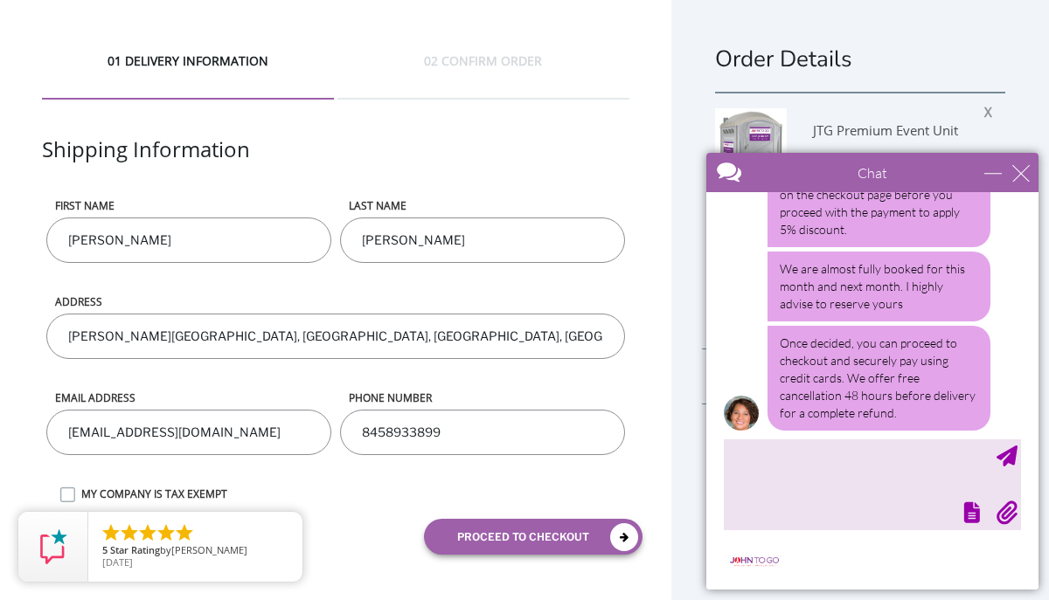
scroll to position [30, 0]
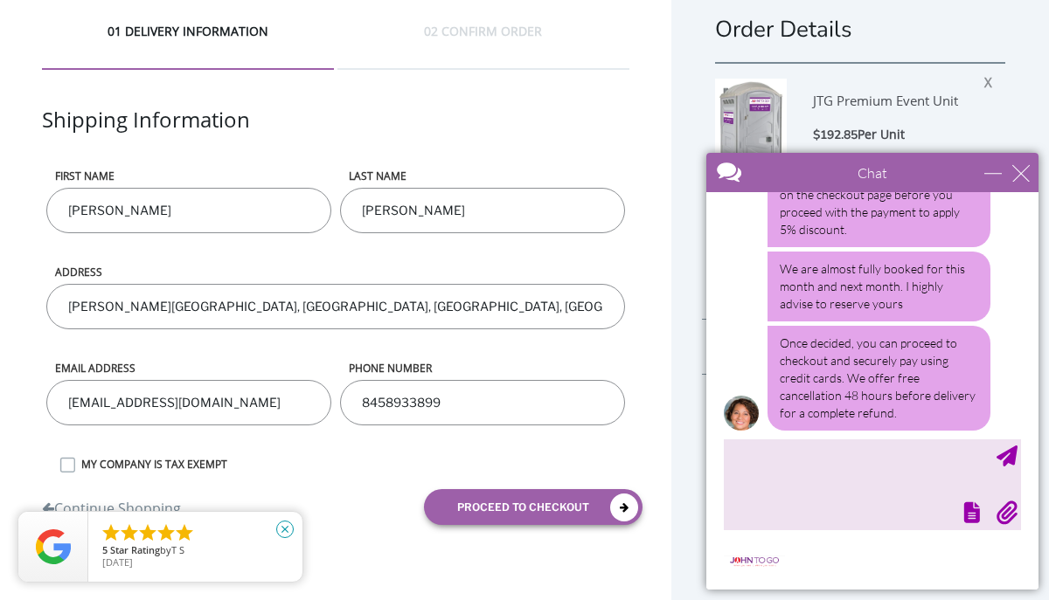
click at [288, 528] on icon "close" at bounding box center [284, 529] width 17 height 17
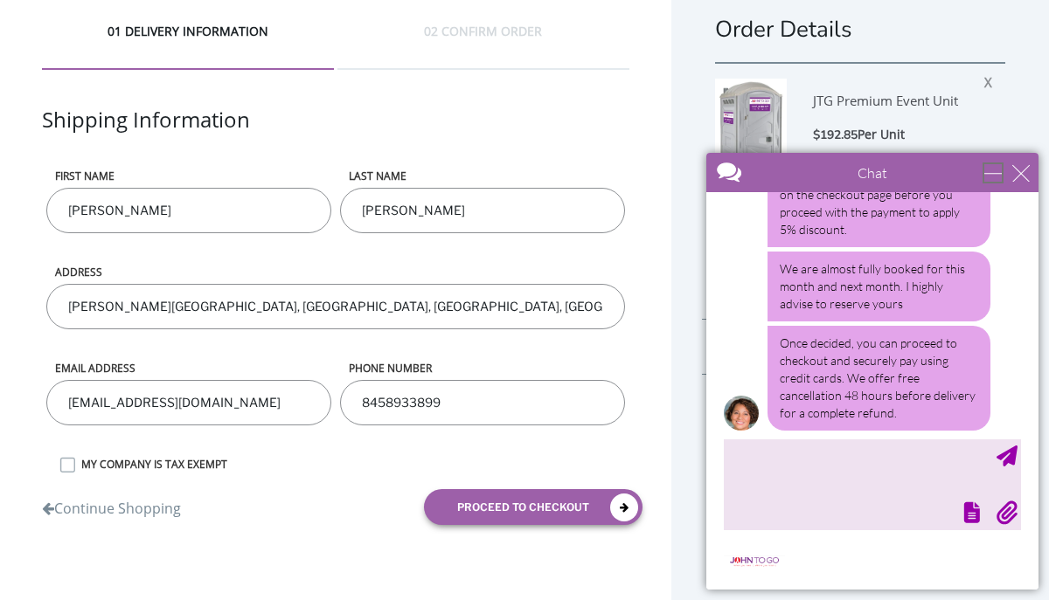
click at [988, 176] on div "minimize" at bounding box center [992, 172] width 17 height 17
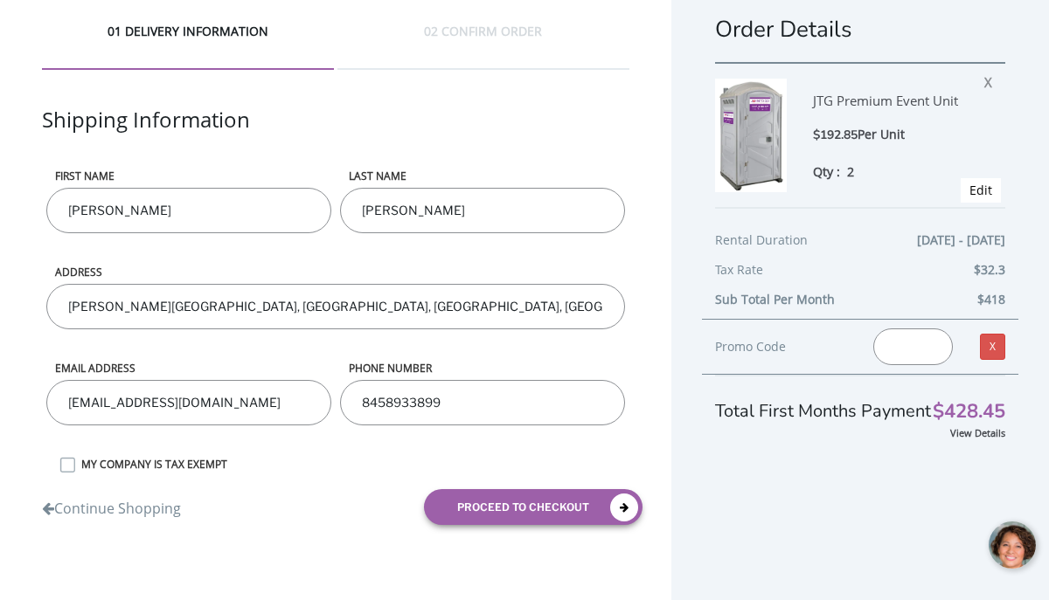
click at [919, 349] on input "text" at bounding box center [913, 347] width 80 height 37
click at [1013, 552] on div at bounding box center [1013, 546] width 52 height 52
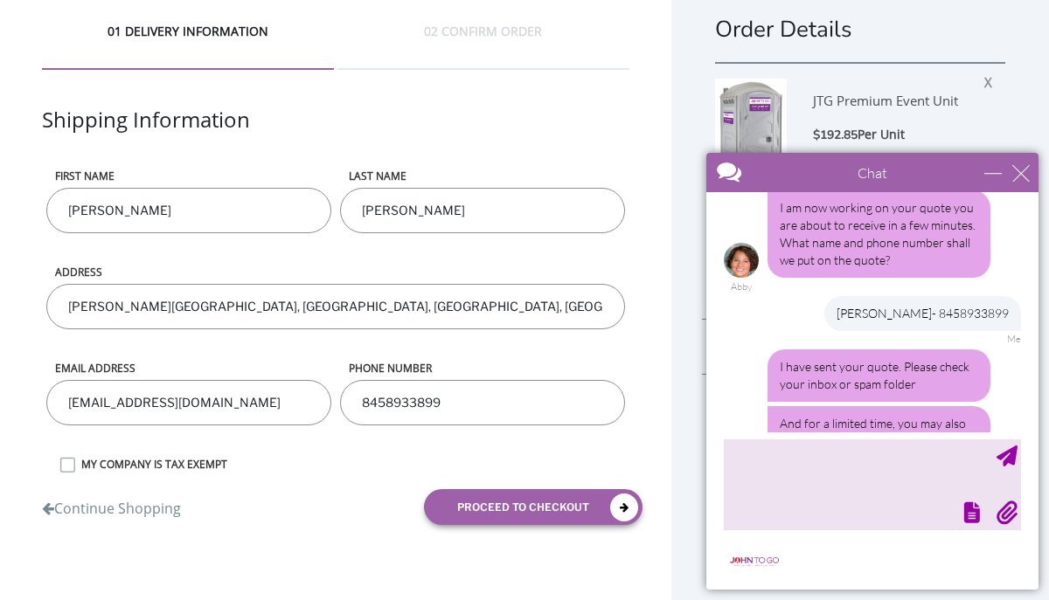
scroll to position [965, 0]
click at [887, 407] on div "And for a limited time, you may also use our promo code JOHNTOGO5 on the checko…" at bounding box center [878, 459] width 223 height 105
drag, startPoint x: 882, startPoint y: 322, endPoint x: 962, endPoint y: 323, distance: 80.4
click at [962, 407] on div "And for a limited time, you may also use our promo code JOHNTOGO5 on the checko…" at bounding box center [878, 459] width 223 height 105
copy div "JOHNTOGO5"
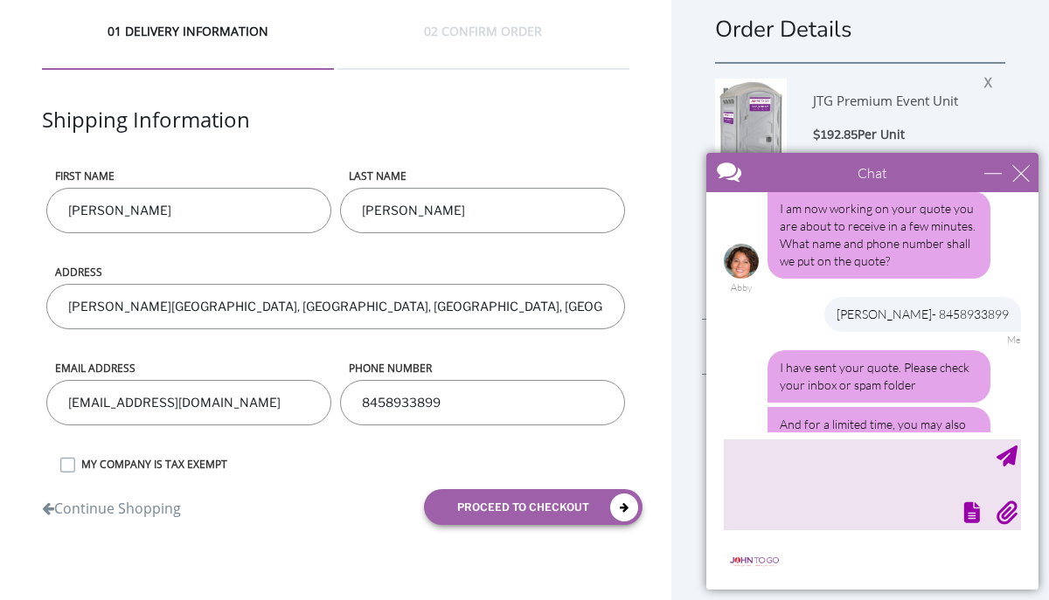
click at [953, 124] on div "JTG Premium Event Unit" at bounding box center [890, 102] width 154 height 46
click at [996, 170] on div "minimize" at bounding box center [992, 172] width 17 height 17
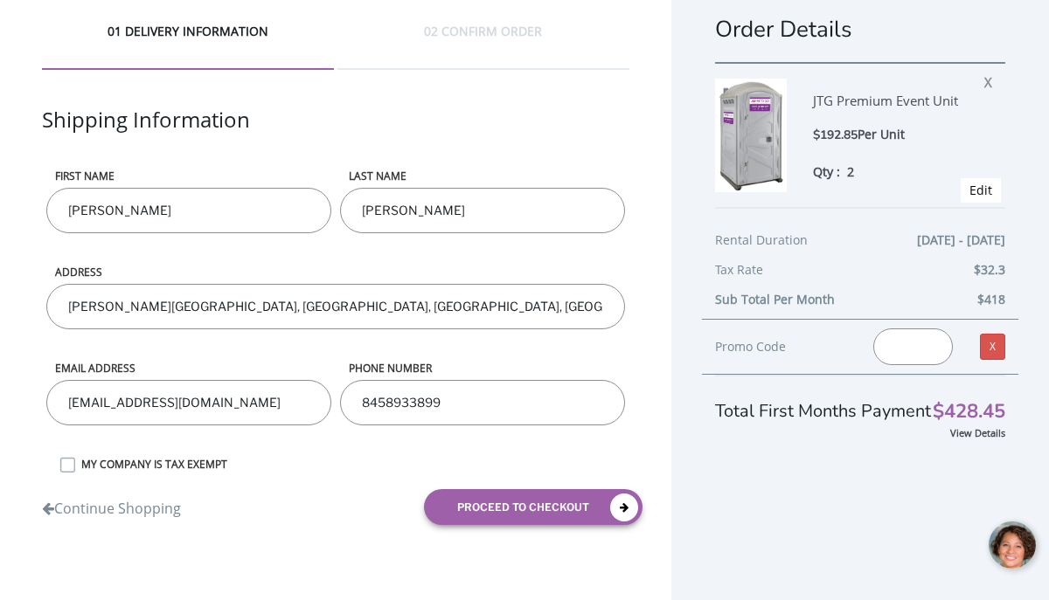
click at [898, 352] on input "text" at bounding box center [913, 347] width 80 height 37
paste input "JOHNTOGO5"
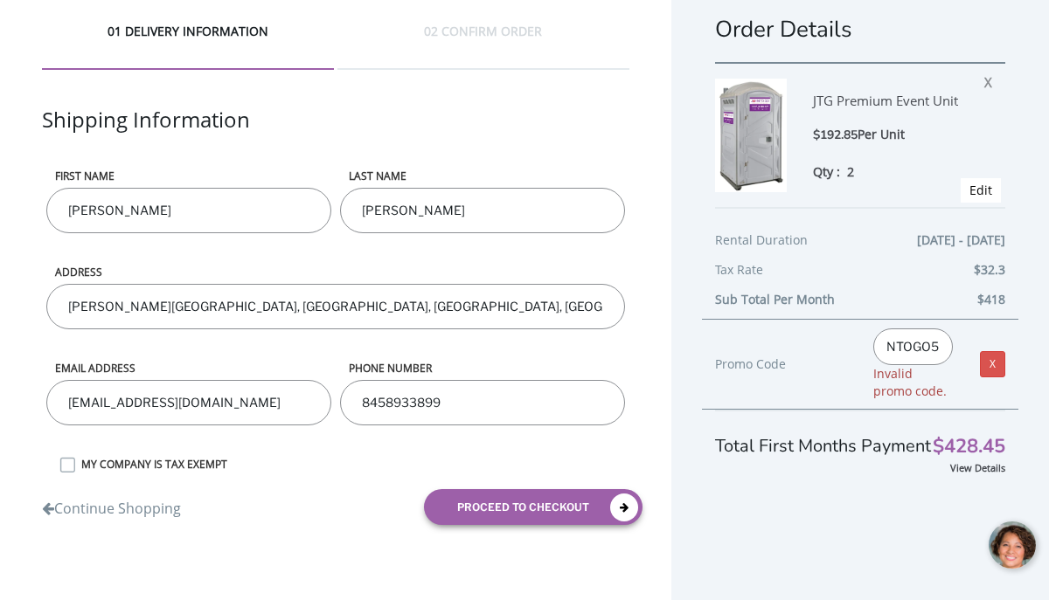
click at [1003, 540] on div at bounding box center [1013, 546] width 52 height 52
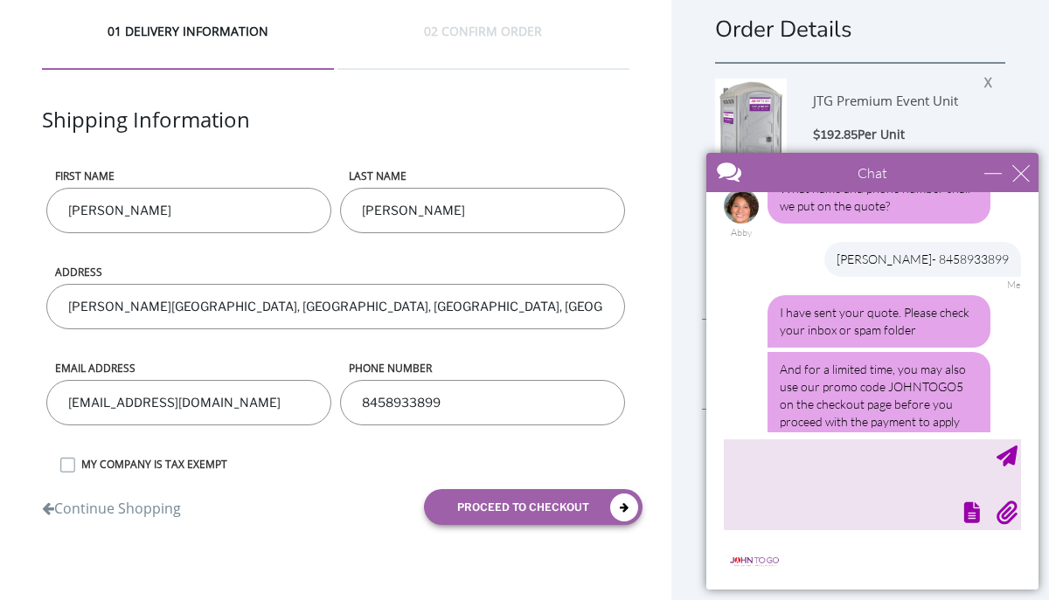
scroll to position [1018, 0]
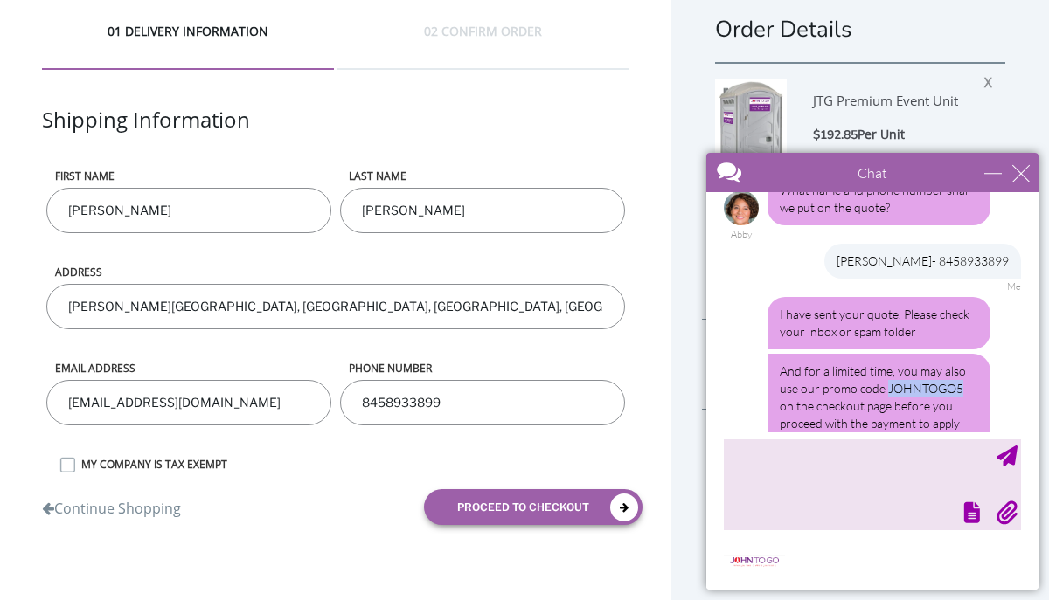
drag, startPoint x: 960, startPoint y: 268, endPoint x: 885, endPoint y: 267, distance: 75.2
click at [885, 354] on div "And for a limited time, you may also use our promo code JOHNTOGO5 on the checko…" at bounding box center [878, 406] width 223 height 105
copy div "JOHNTOGO5"
click at [986, 132] on div "JTG Premium Event Unit $192.85 Per Unit Qty : 2 X Edit" at bounding box center [860, 134] width 290 height 145
click at [993, 169] on div "minimize" at bounding box center [992, 172] width 17 height 17
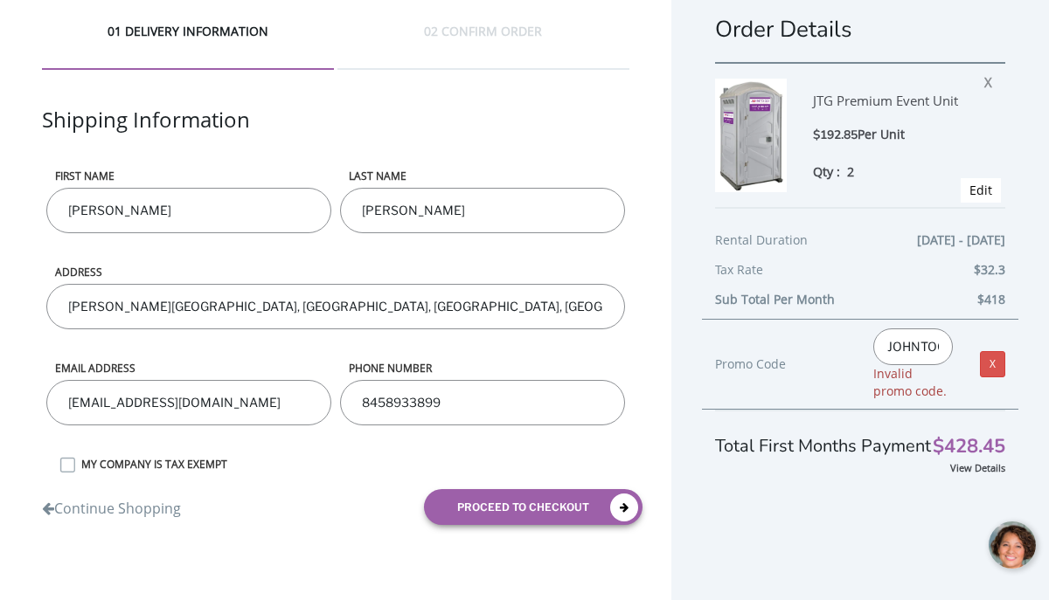
click at [891, 350] on input "JOHNTOGO5" at bounding box center [913, 347] width 80 height 37
drag, startPoint x: 891, startPoint y: 350, endPoint x: 963, endPoint y: 348, distance: 72.6
click at [964, 349] on div "JOHNTOGO5 Invalid promo code." at bounding box center [913, 365] width 106 height 72
paste input "text"
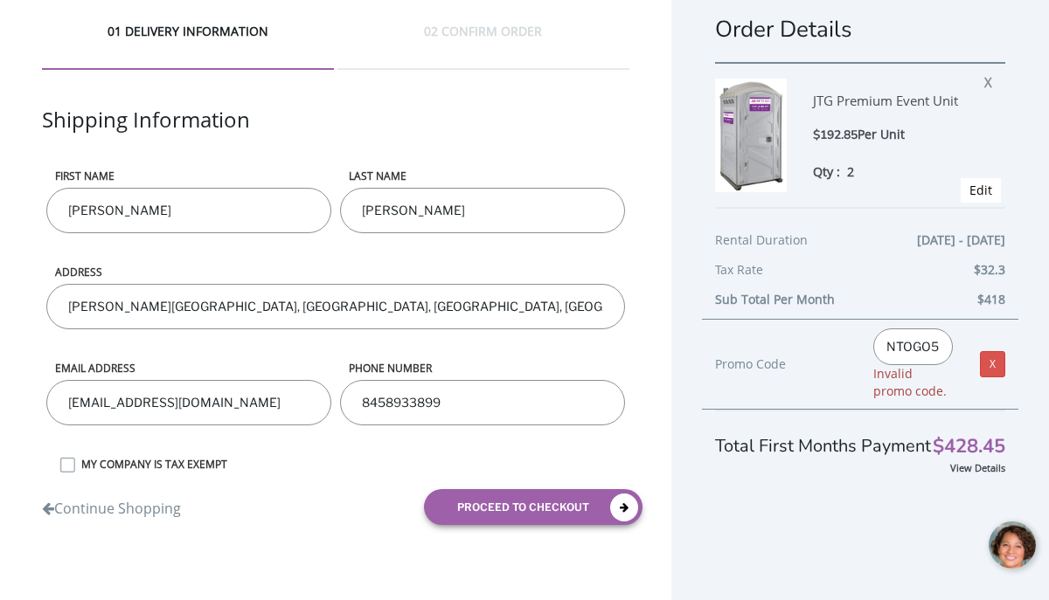
scroll to position [0, 26]
type input "JOHNTOGO5"
click at [1006, 543] on div at bounding box center [1013, 546] width 52 height 52
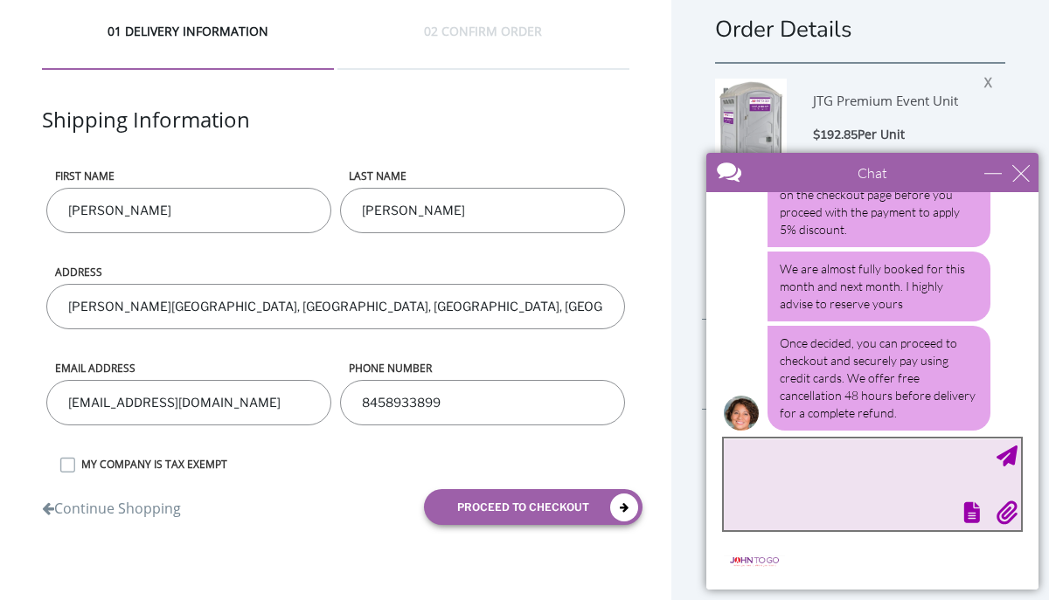
click at [817, 455] on textarea "type your message" at bounding box center [872, 485] width 297 height 92
type textarea "thanks. promo does not work"
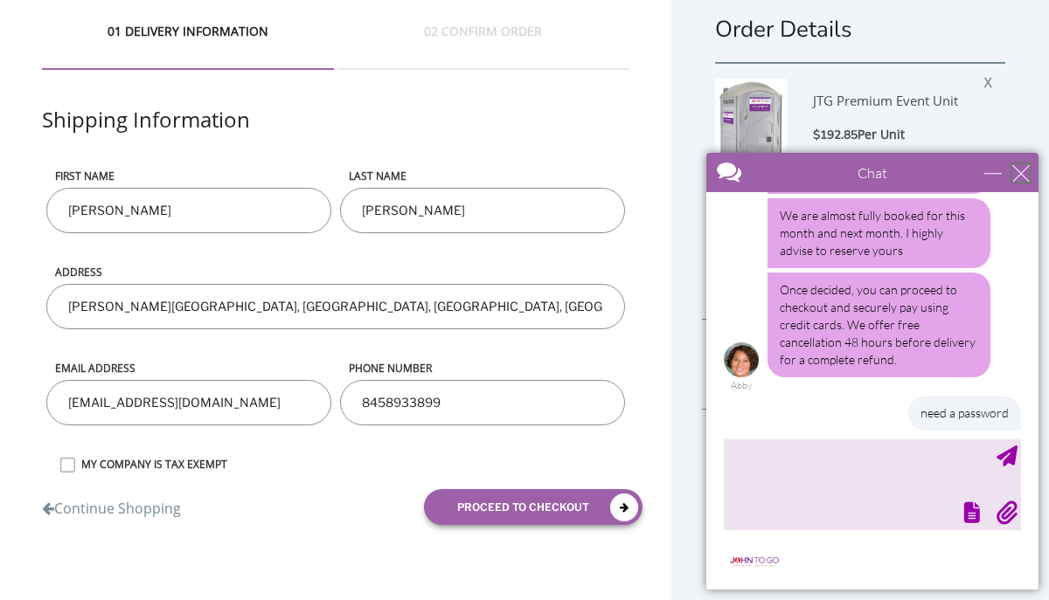
click at [1025, 173] on div "close" at bounding box center [1020, 172] width 17 height 17
type input "Continue Chat"
type input "End Chat"
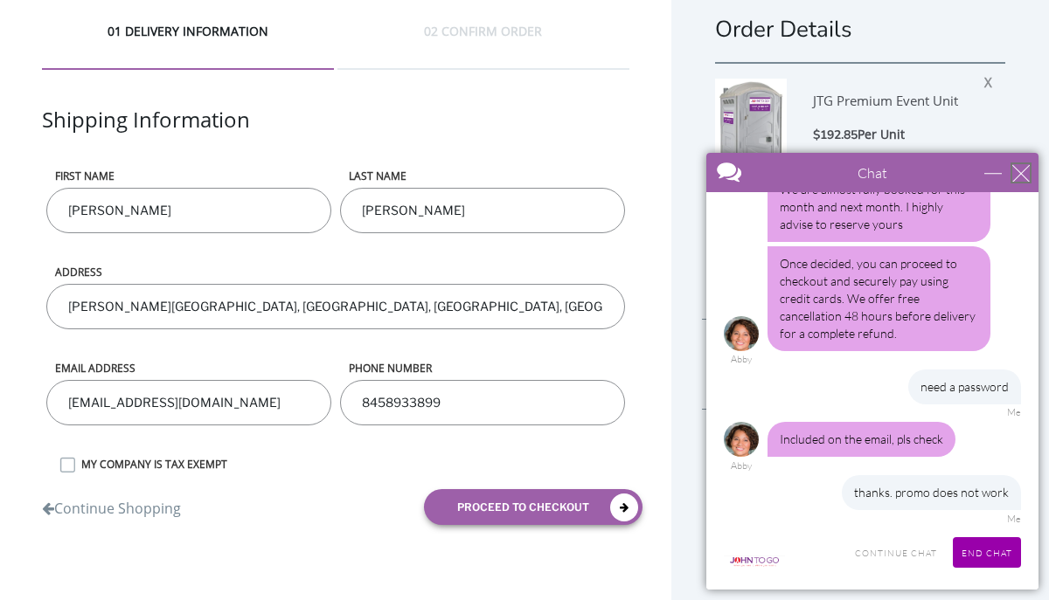
scroll to position [1362, 0]
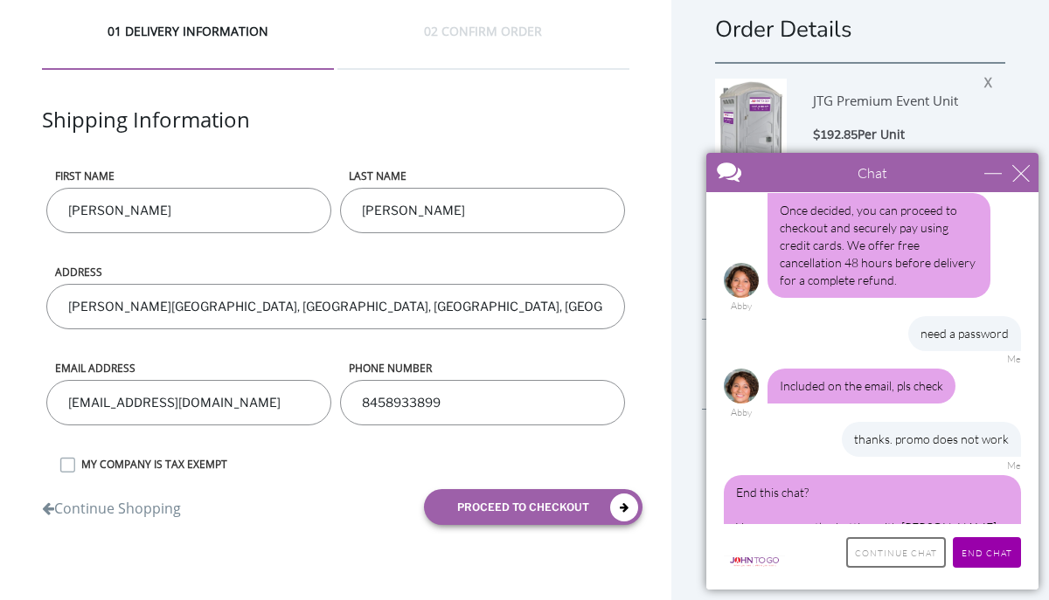
click at [908, 549] on input "Continue Chat" at bounding box center [896, 552] width 100 height 31
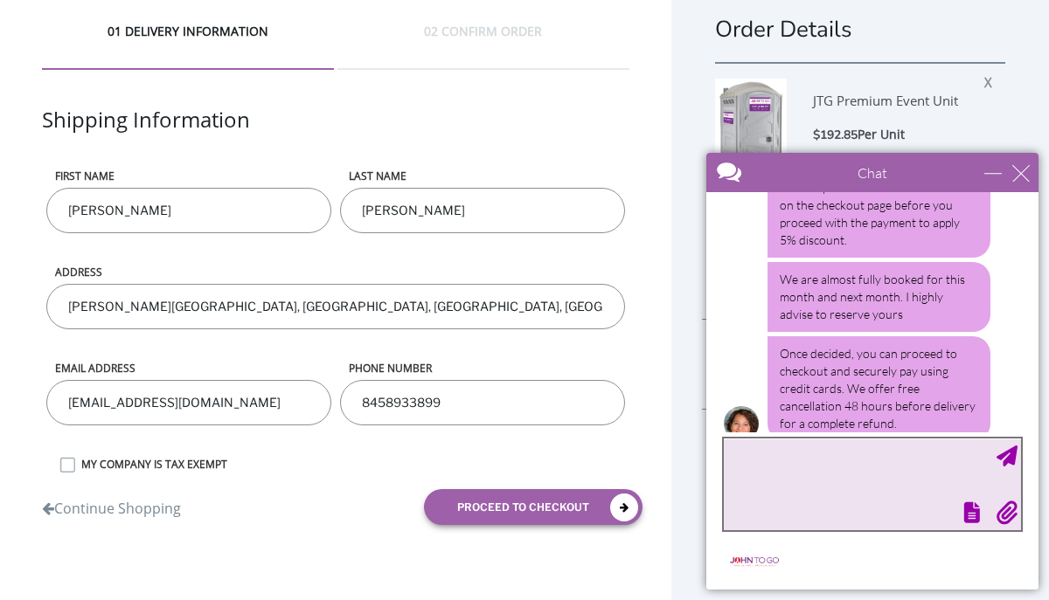
scroll to position [1336, 0]
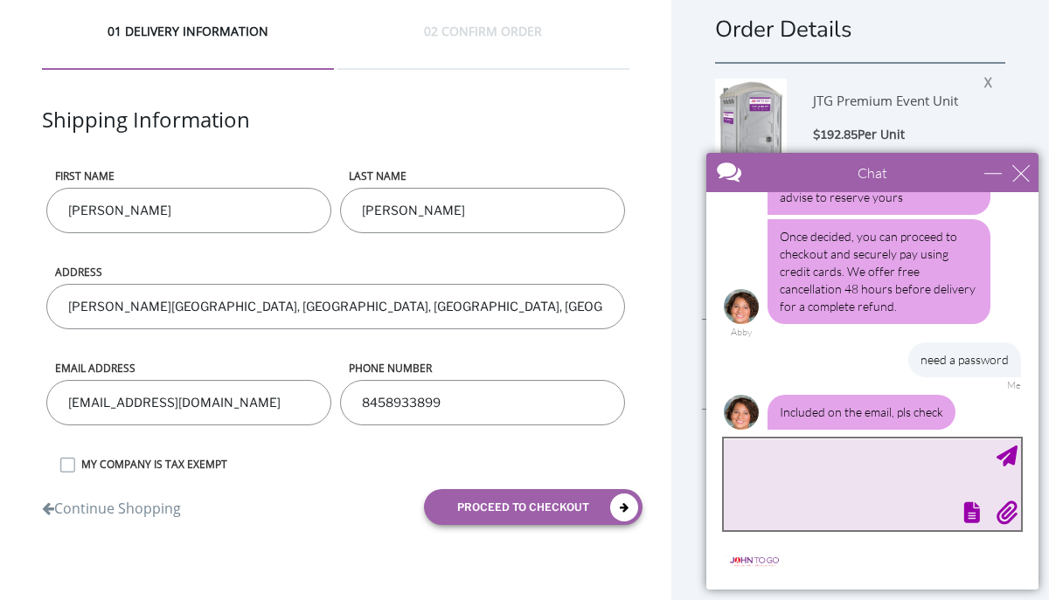
click at [807, 466] on textarea "type your message" at bounding box center [872, 485] width 297 height 92
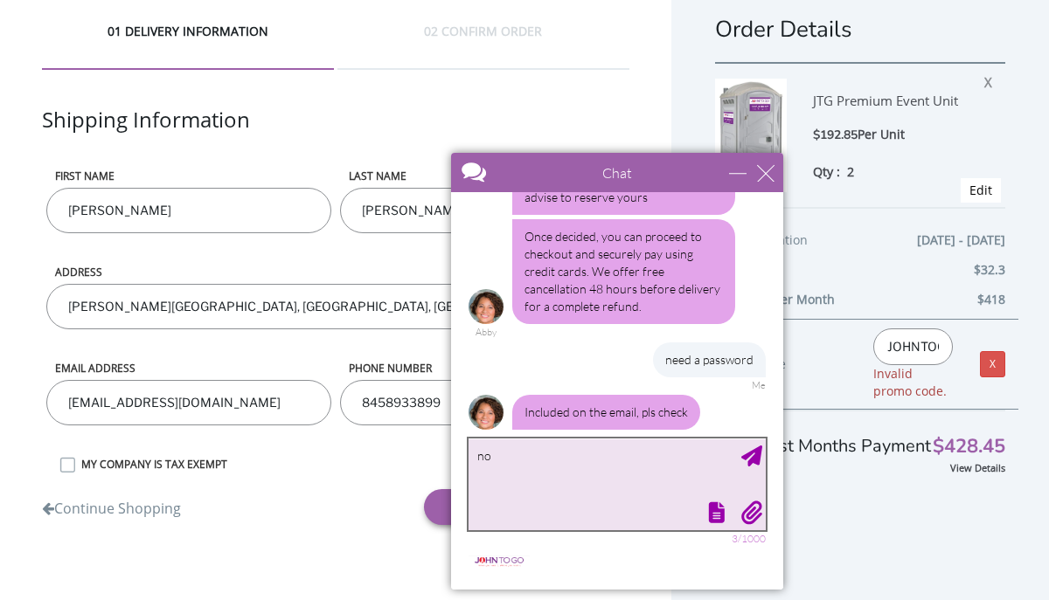
drag, startPoint x: 947, startPoint y: 166, endPoint x: 691, endPoint y: 171, distance: 256.1
click at [691, 171] on div at bounding box center [586, 174] width 270 height 42
click at [506, 455] on textarea "no" at bounding box center [616, 485] width 297 height 92
type textarea "no - invalid promo code"
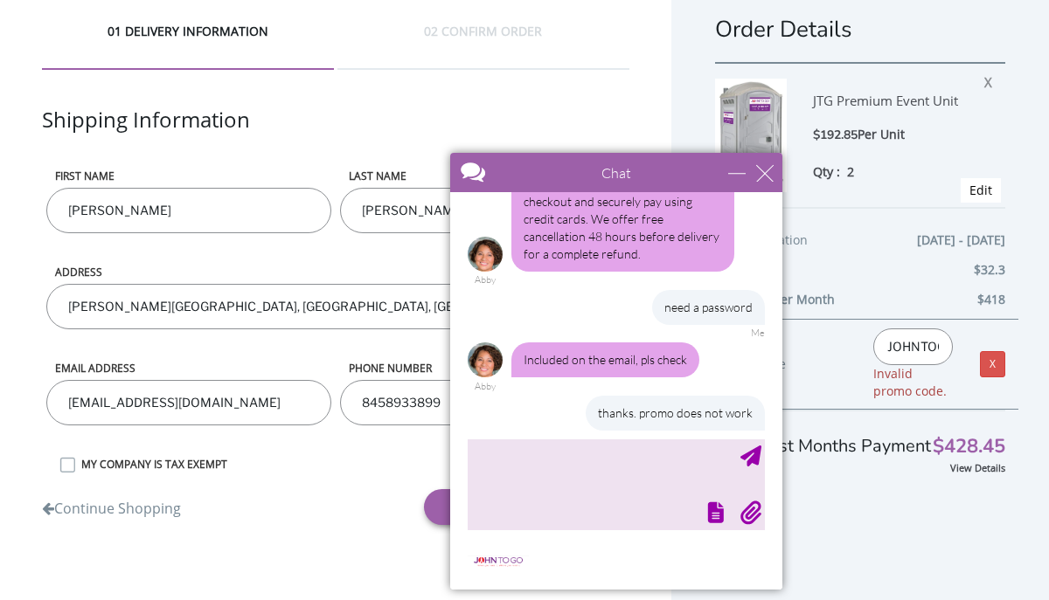
click at [913, 351] on input "JOHNTOGO5" at bounding box center [913, 347] width 80 height 37
click at [994, 371] on link "X" at bounding box center [992, 364] width 25 height 26
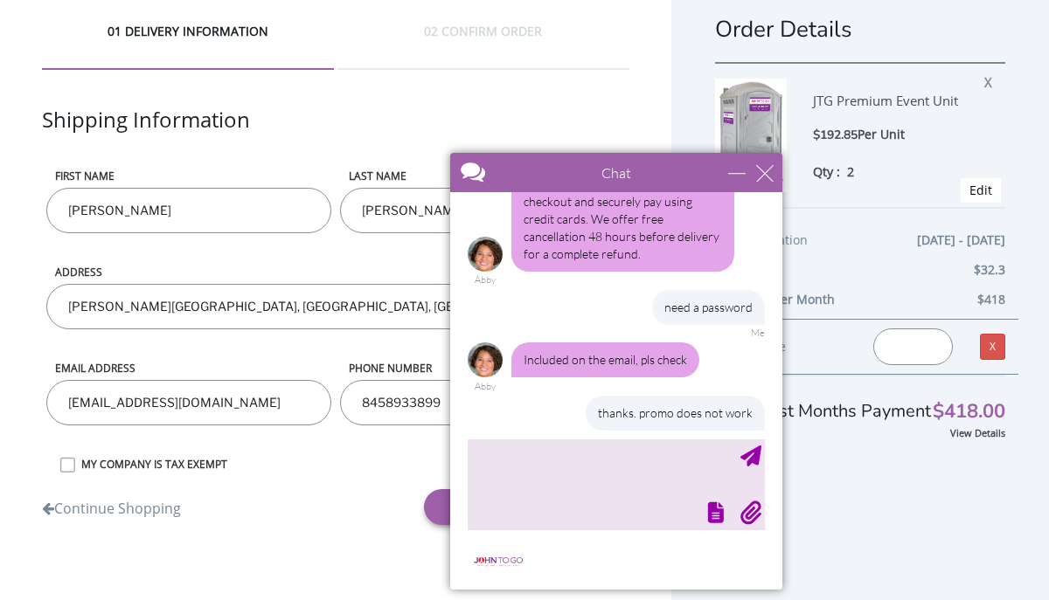
click at [902, 345] on input "text" at bounding box center [913, 347] width 80 height 37
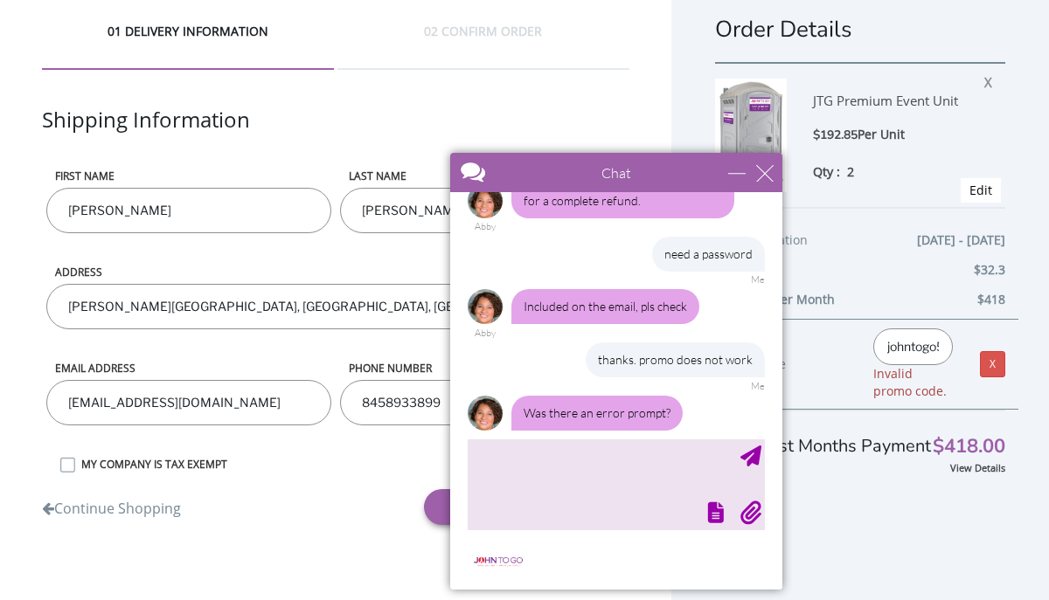
scroll to position [0, 6]
type input "johntogo5"
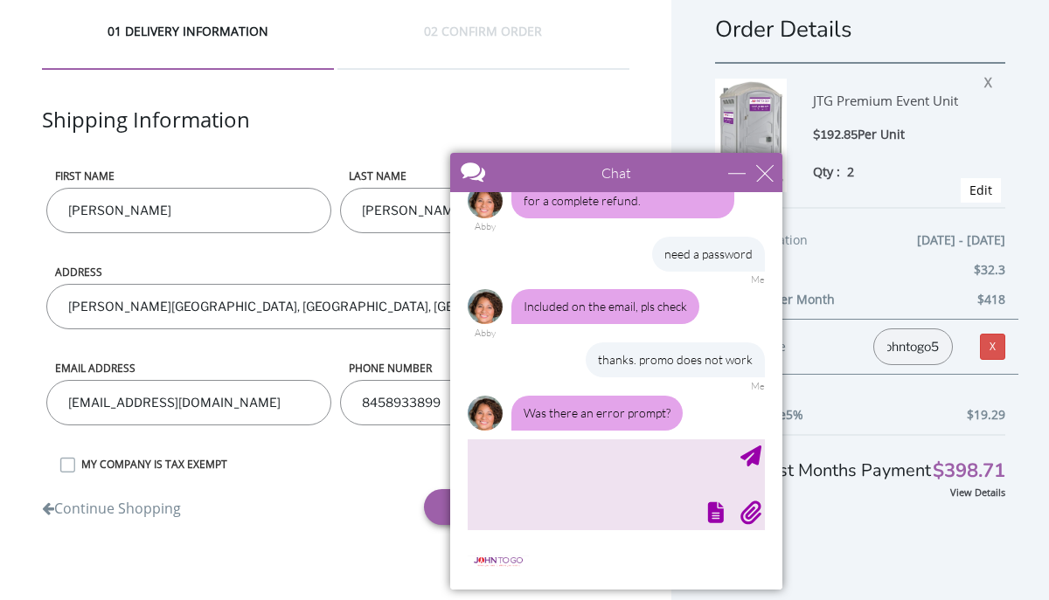
scroll to position [0, 0]
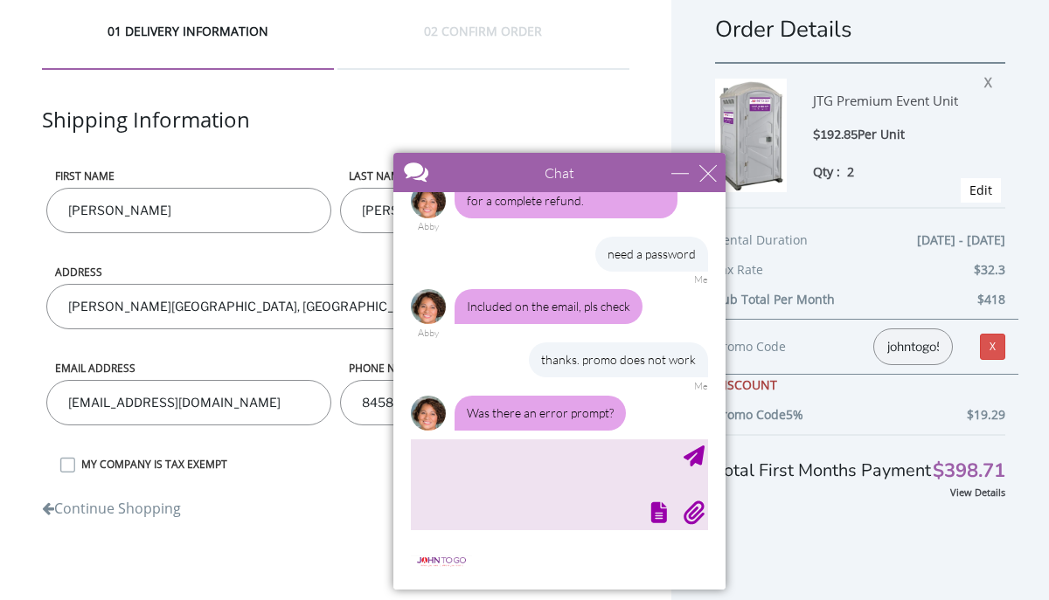
drag, startPoint x: 1059, startPoint y: 317, endPoint x: 433, endPoint y: 232, distance: 631.4
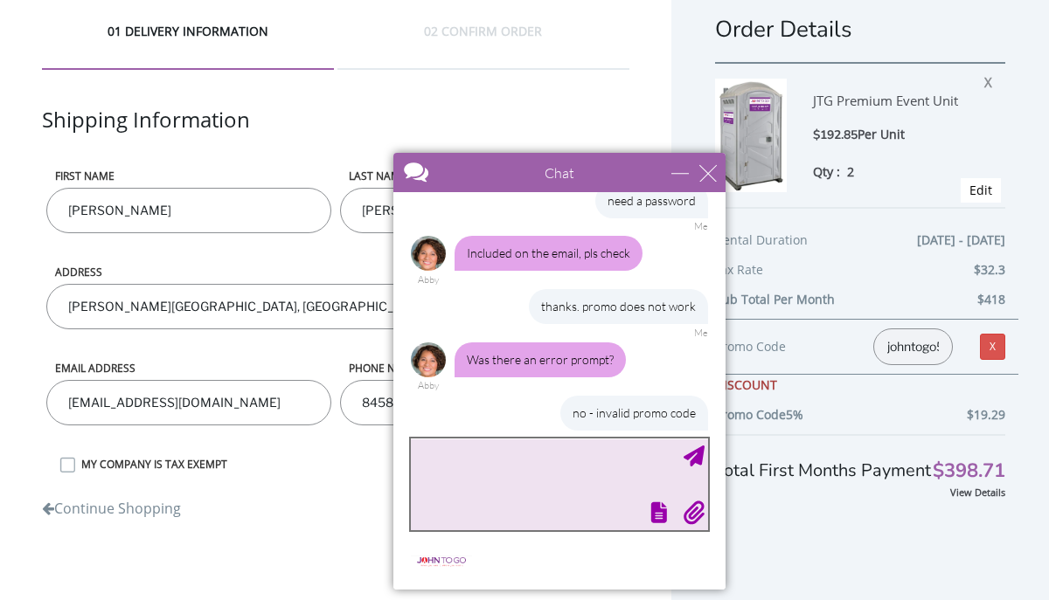
click at [448, 452] on textarea "type your message" at bounding box center [559, 485] width 297 height 92
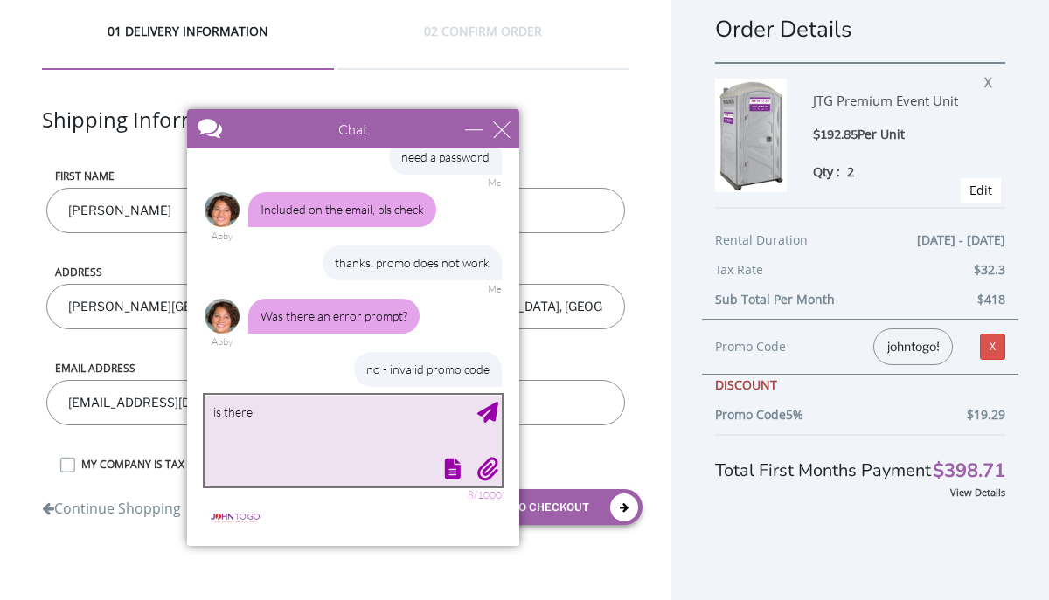
drag, startPoint x: 638, startPoint y: 163, endPoint x: 427, endPoint y: 115, distance: 216.0
click at [429, 116] on div at bounding box center [322, 130] width 270 height 42
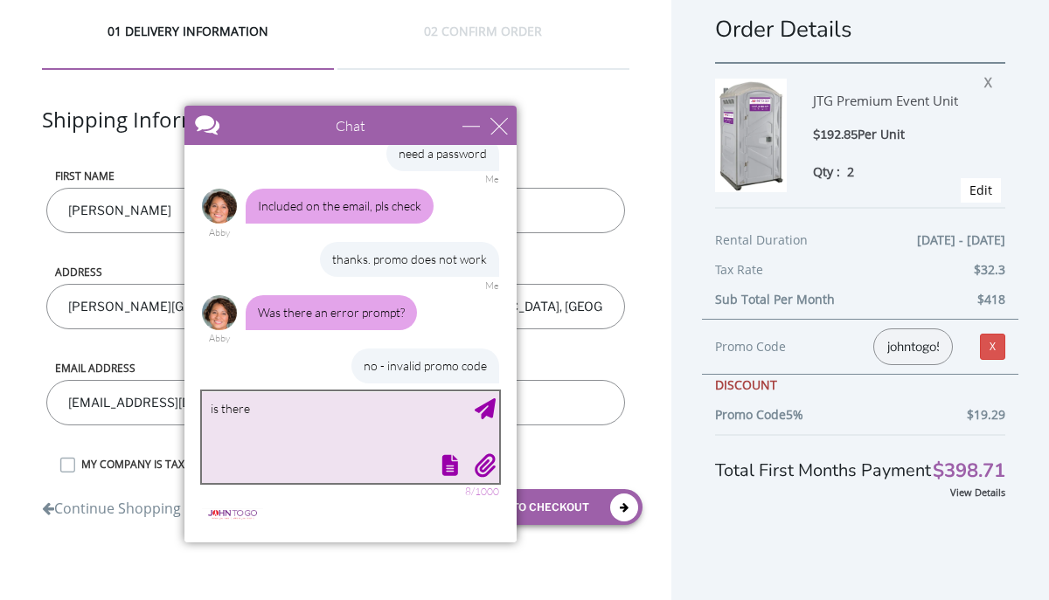
scroll to position [1499, 0]
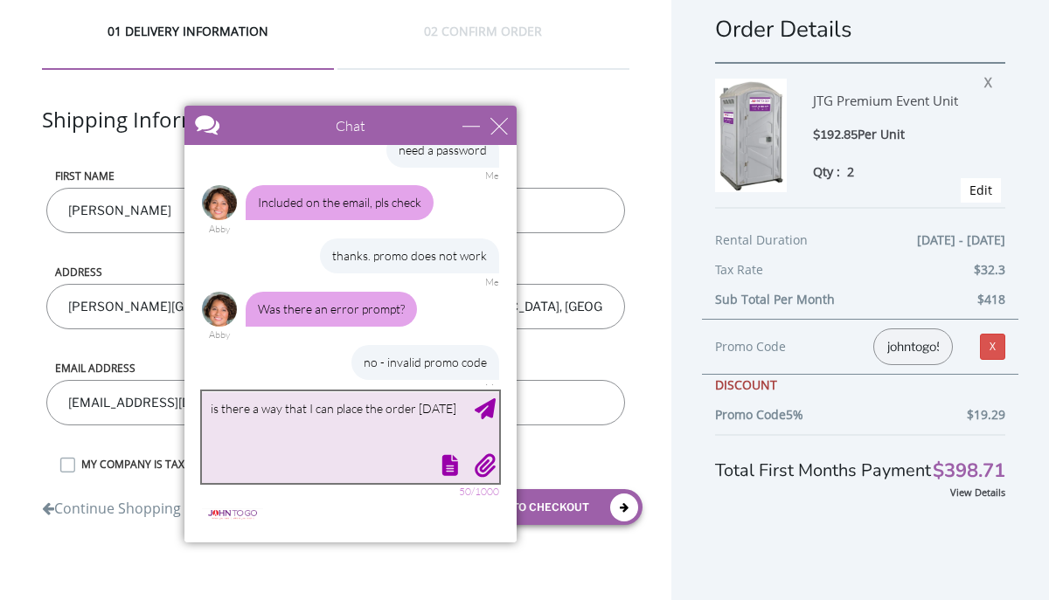
type textarea "is there a way that I can place the order [DATE]?"
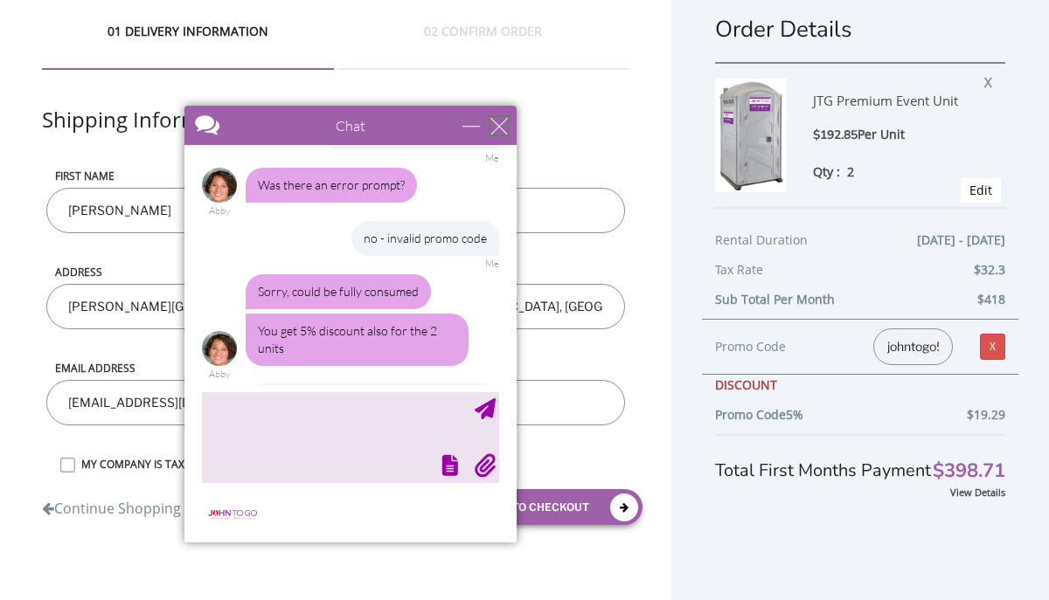
click at [498, 124] on div "close" at bounding box center [498, 125] width 17 height 17
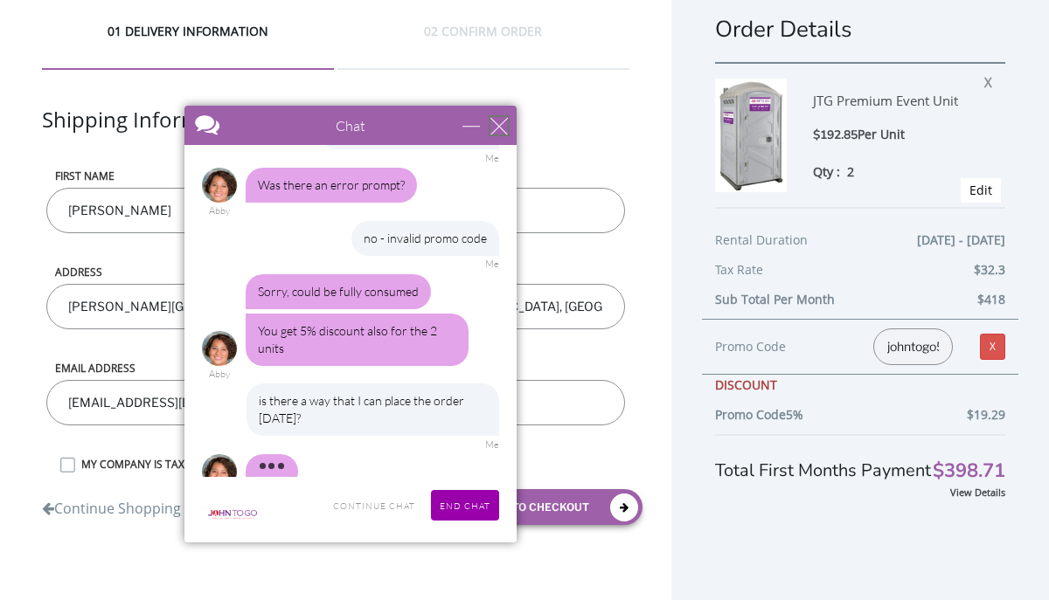
scroll to position [1649, 0]
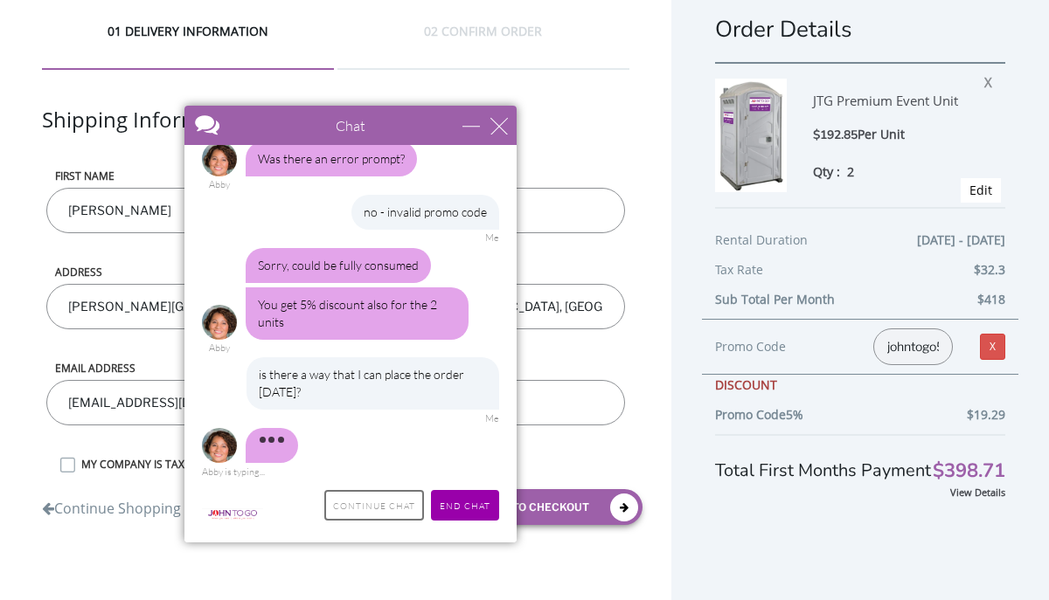
click at [384, 497] on input "Continue Chat" at bounding box center [374, 505] width 100 height 31
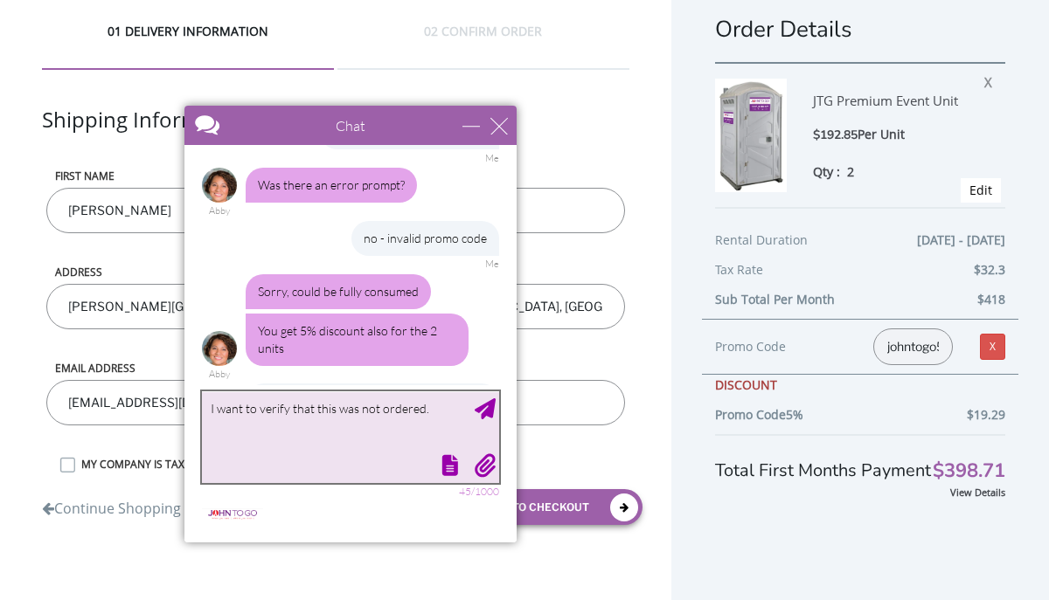
type textarea "I want to verify that this was not ordered."
click at [488, 418] on div "Send Message" at bounding box center [485, 409] width 21 height 21
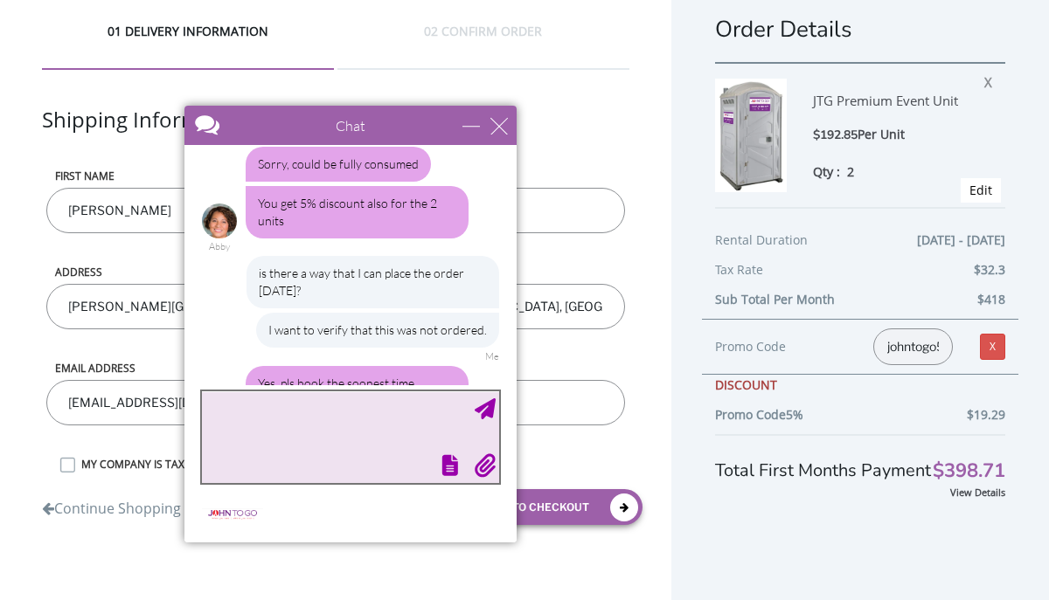
scroll to position [1697, 0]
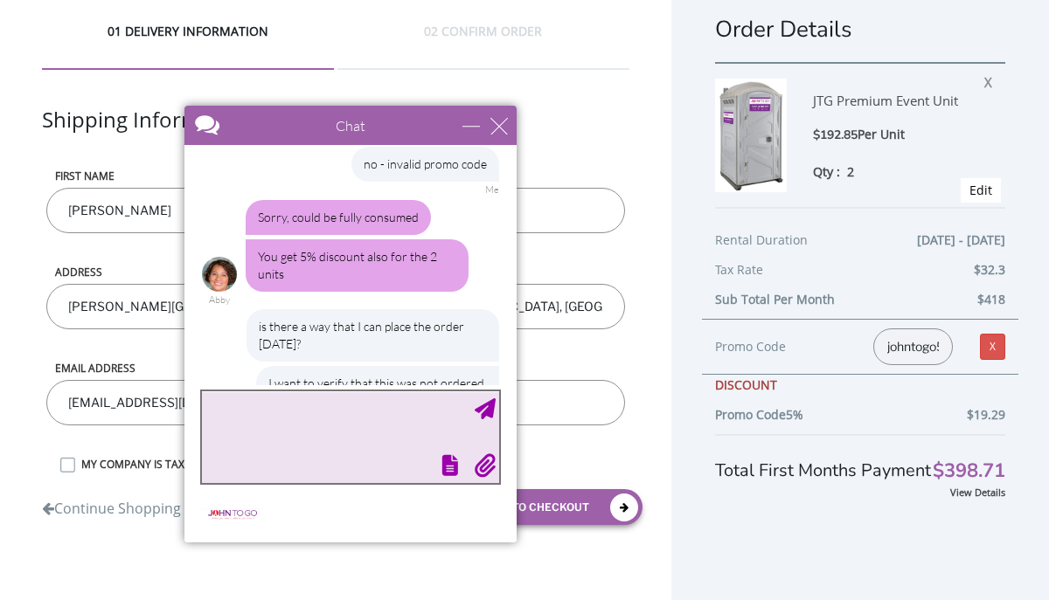
click at [249, 415] on textarea "type your message" at bounding box center [350, 438] width 297 height 92
click at [240, 409] on textarea "thankas [DATE]. Is there a better discount?" at bounding box center [350, 438] width 297 height 92
type textarea "Thanks [DATE]. Is there a better discount?"
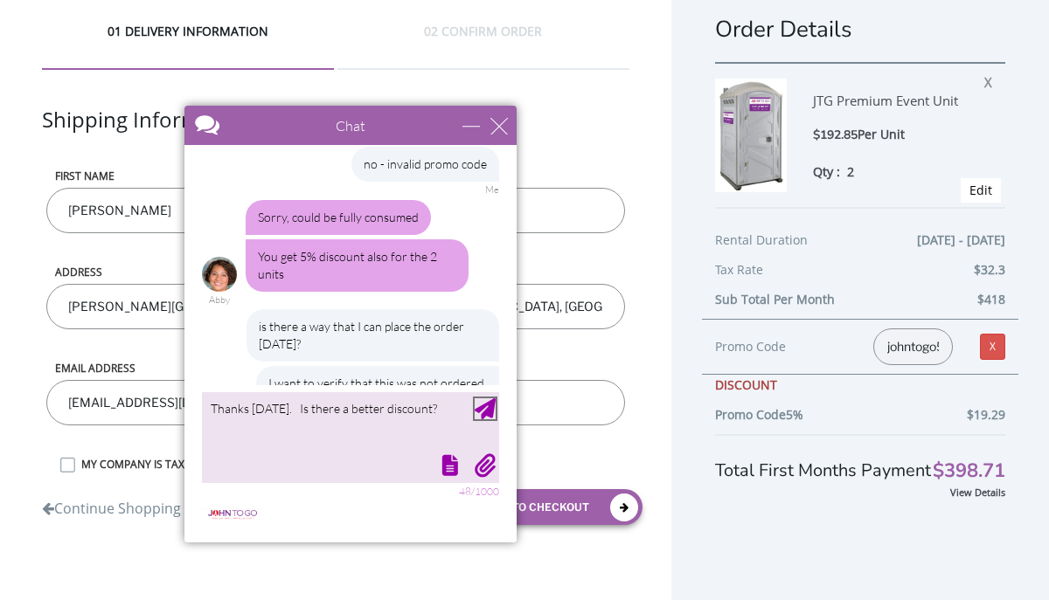
click at [485, 405] on div "Send Message" at bounding box center [485, 409] width 21 height 21
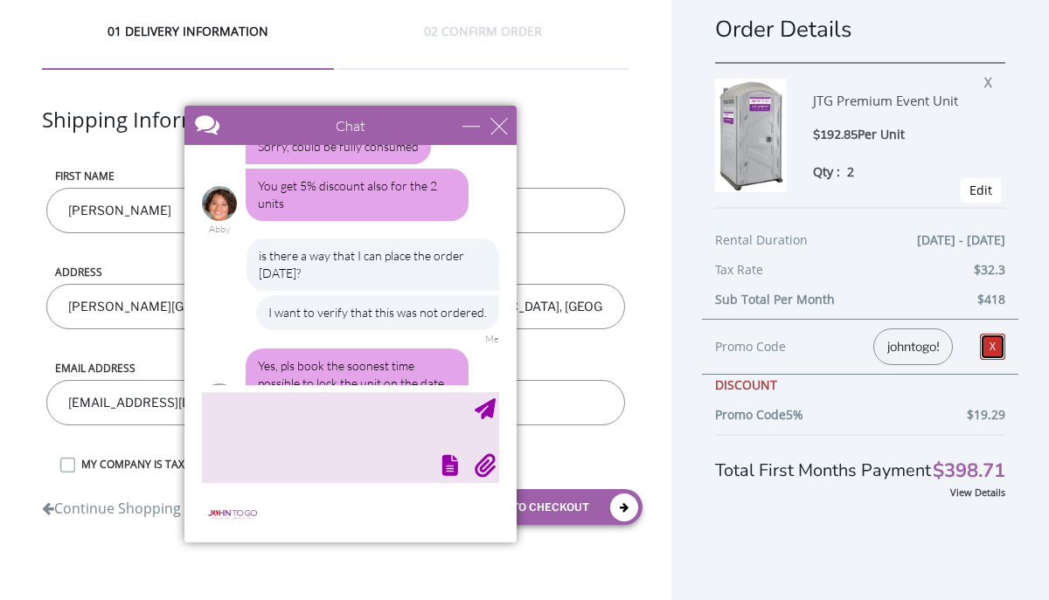
click at [995, 348] on link "X" at bounding box center [992, 347] width 25 height 26
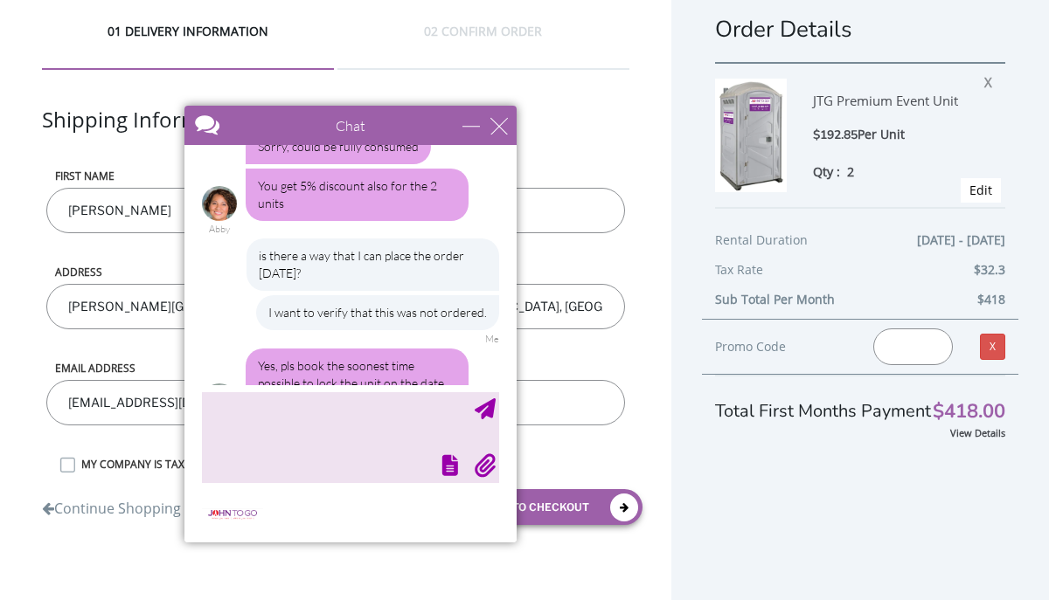
click at [912, 347] on input "text" at bounding box center [913, 347] width 80 height 37
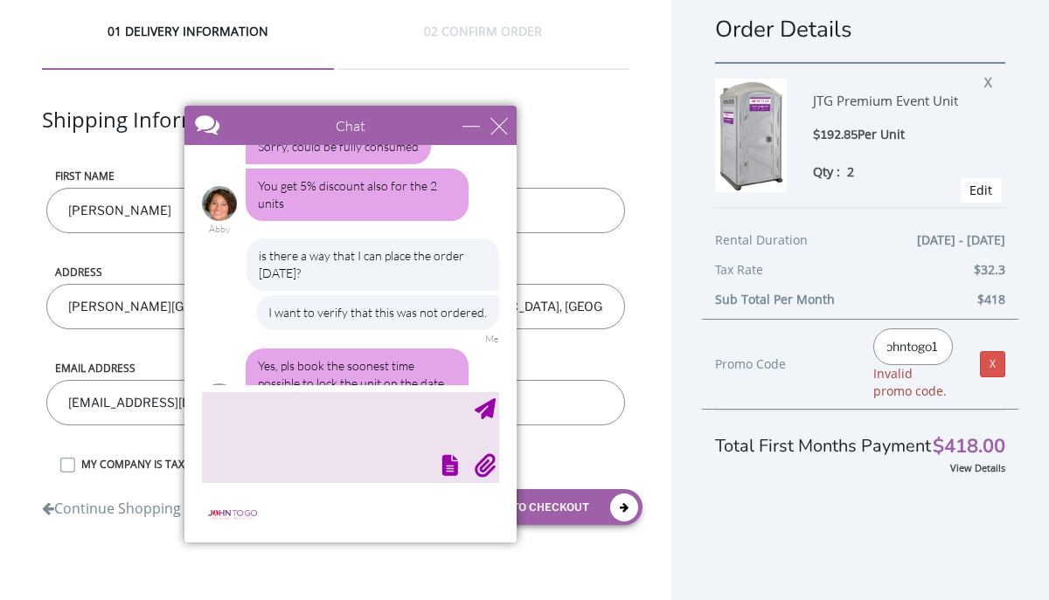
scroll to position [0, 0]
type input "johntogo10"
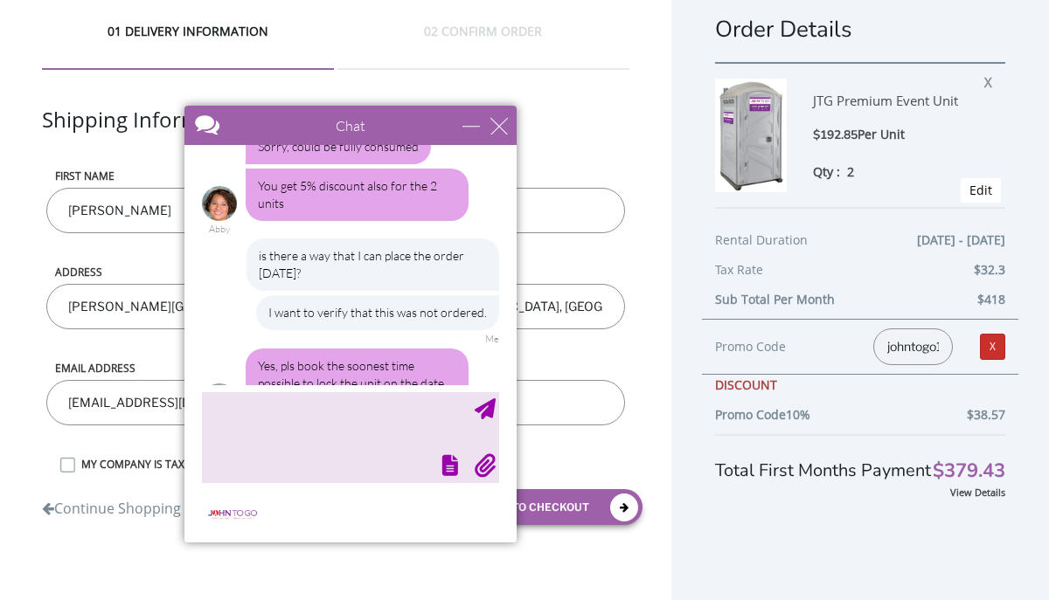
scroll to position [1820, 0]
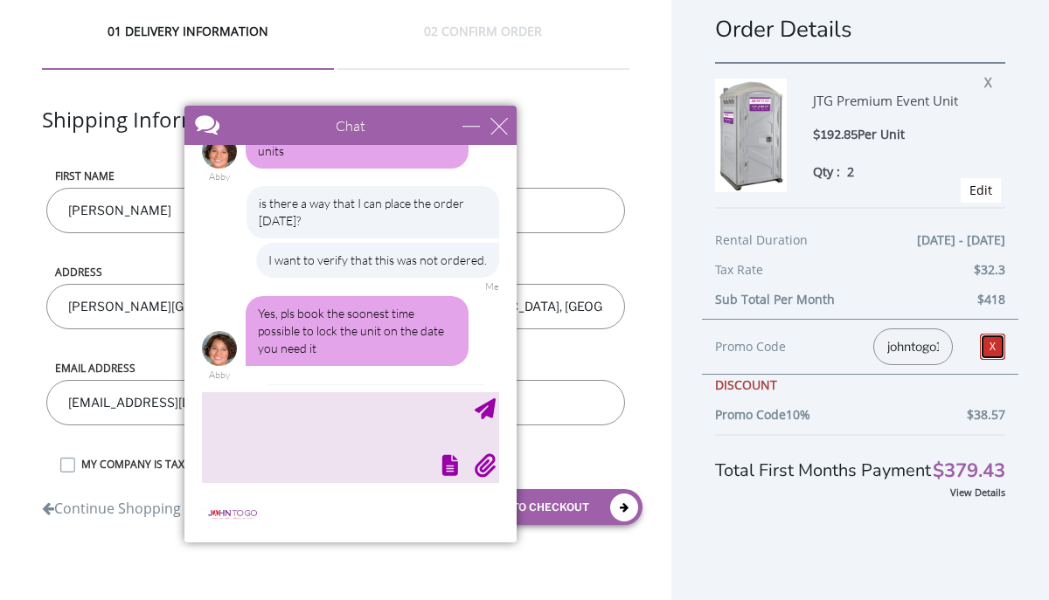
click at [991, 350] on link "X" at bounding box center [992, 347] width 25 height 26
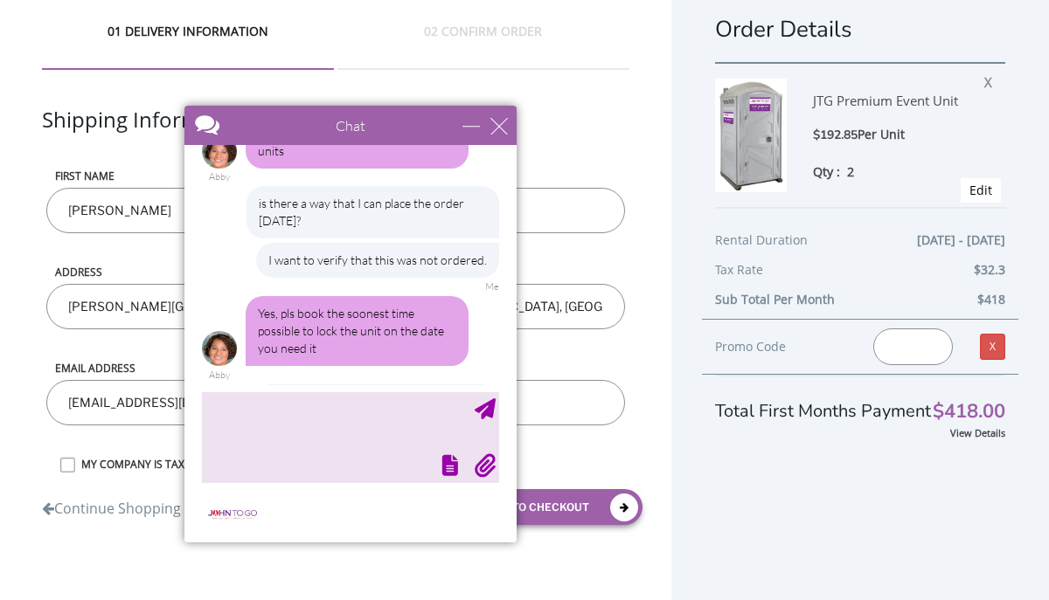
click at [904, 351] on input "text" at bounding box center [913, 347] width 80 height 37
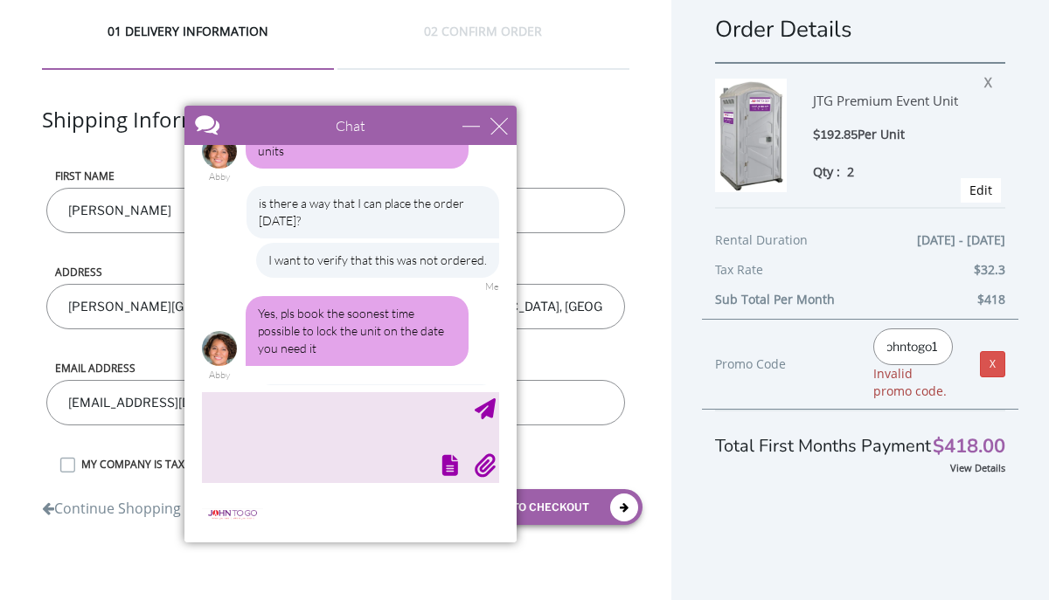
scroll to position [0, 12]
type input "johntogo10"
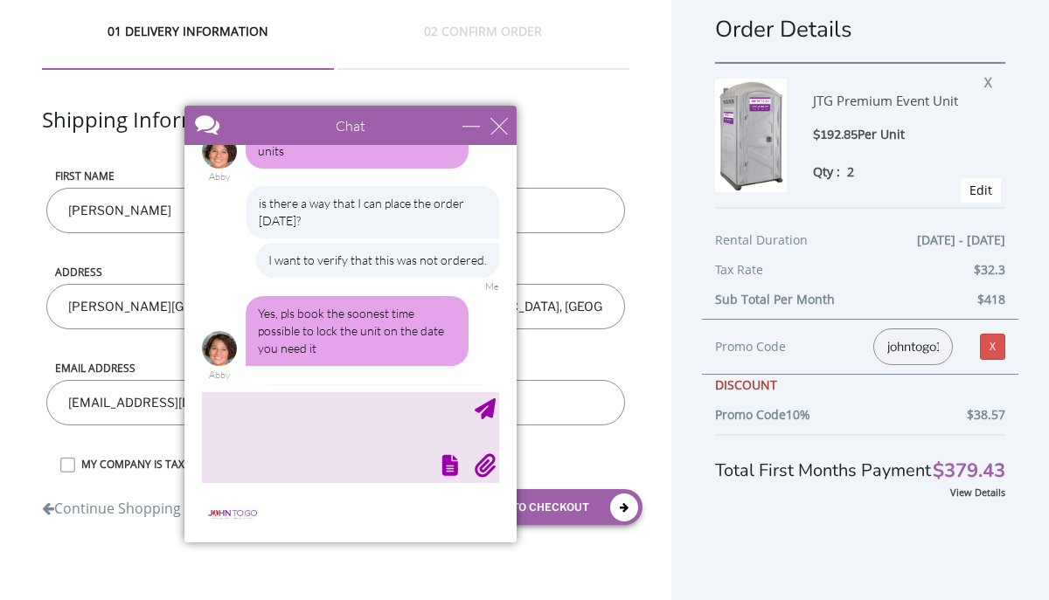
scroll to position [1838, 0]
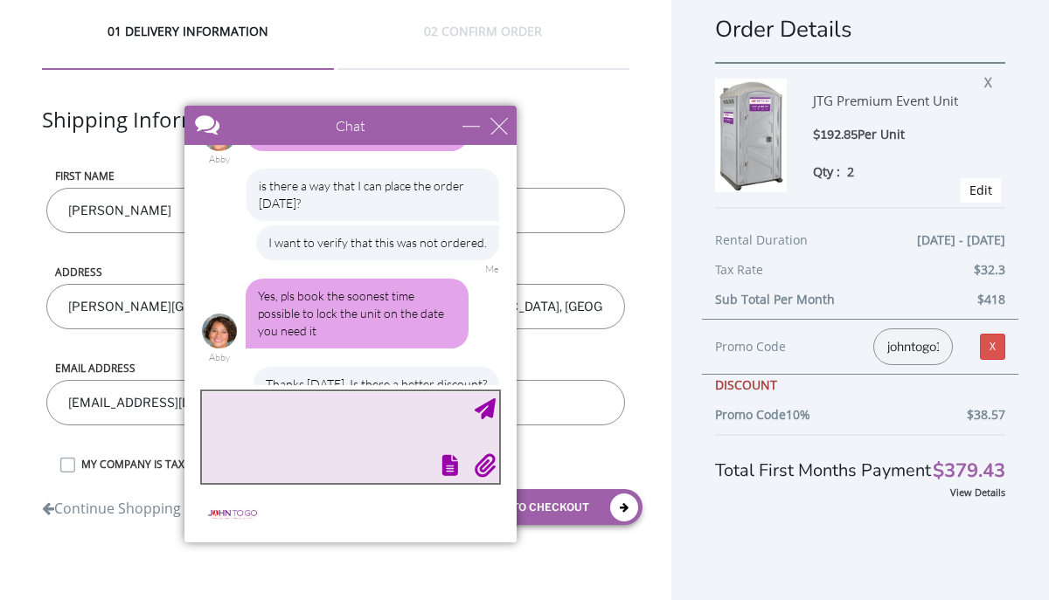
click at [240, 423] on textarea "type your message" at bounding box center [350, 438] width 297 height 92
type textarea "thanks. good night"
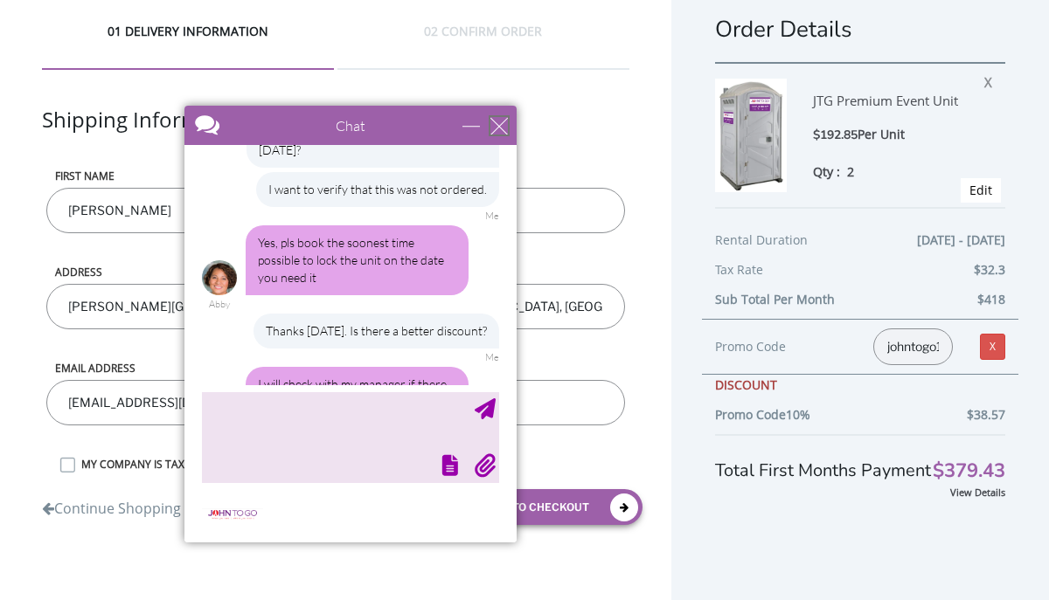
click at [503, 123] on div "close" at bounding box center [498, 125] width 17 height 17
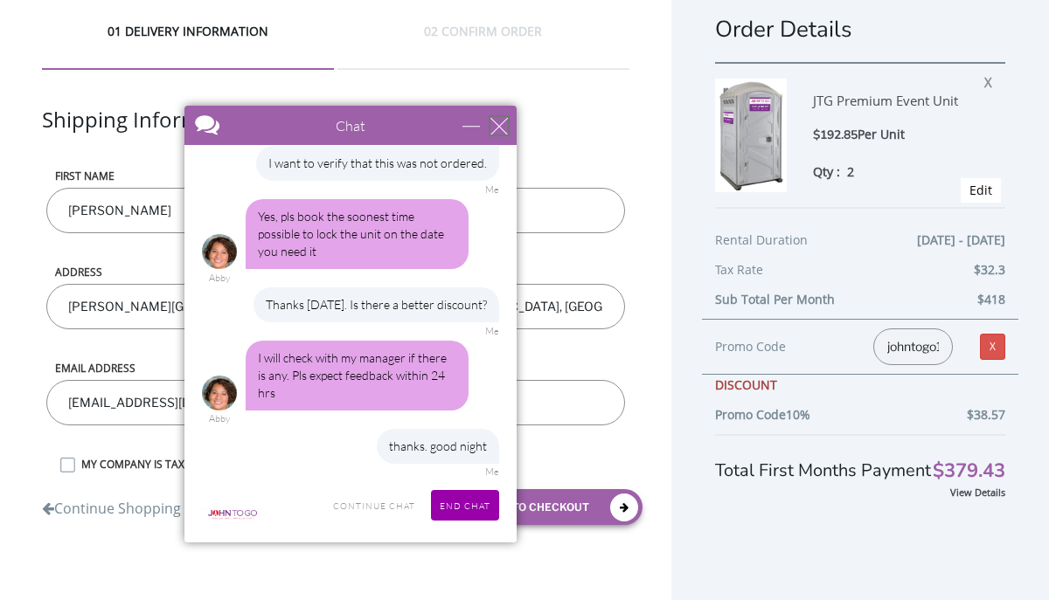
click at [505, 122] on div "close" at bounding box center [498, 125] width 17 height 17
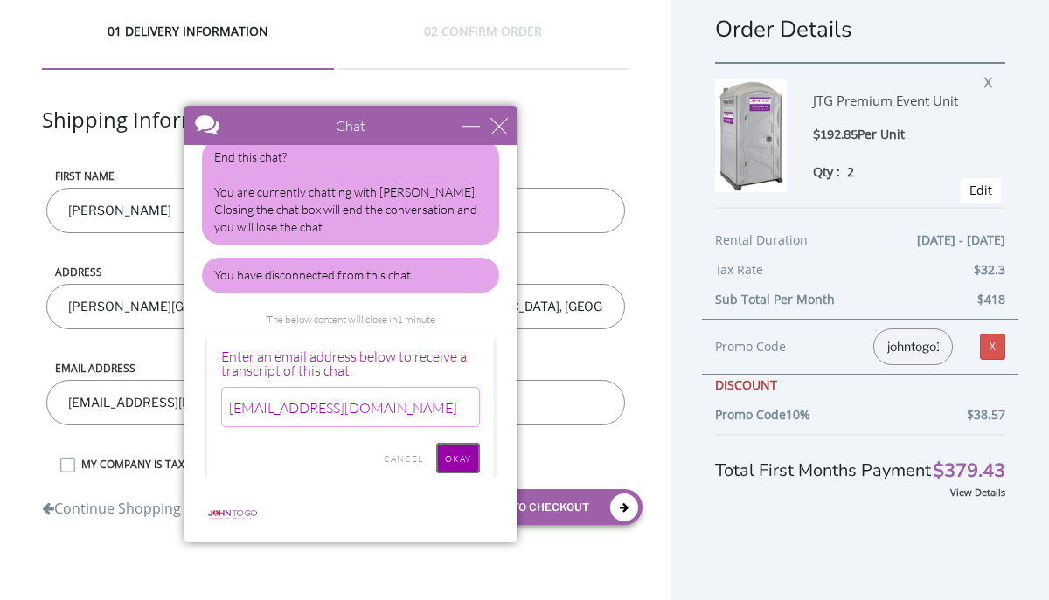
click at [455, 443] on input "Okay" at bounding box center [458, 458] width 44 height 31
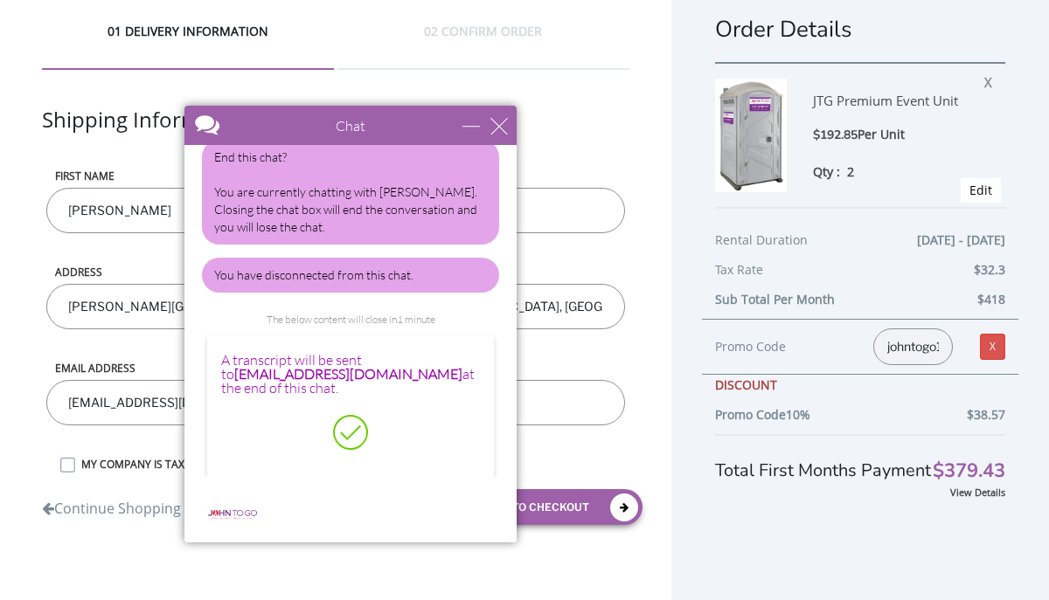
scroll to position [2251, 0]
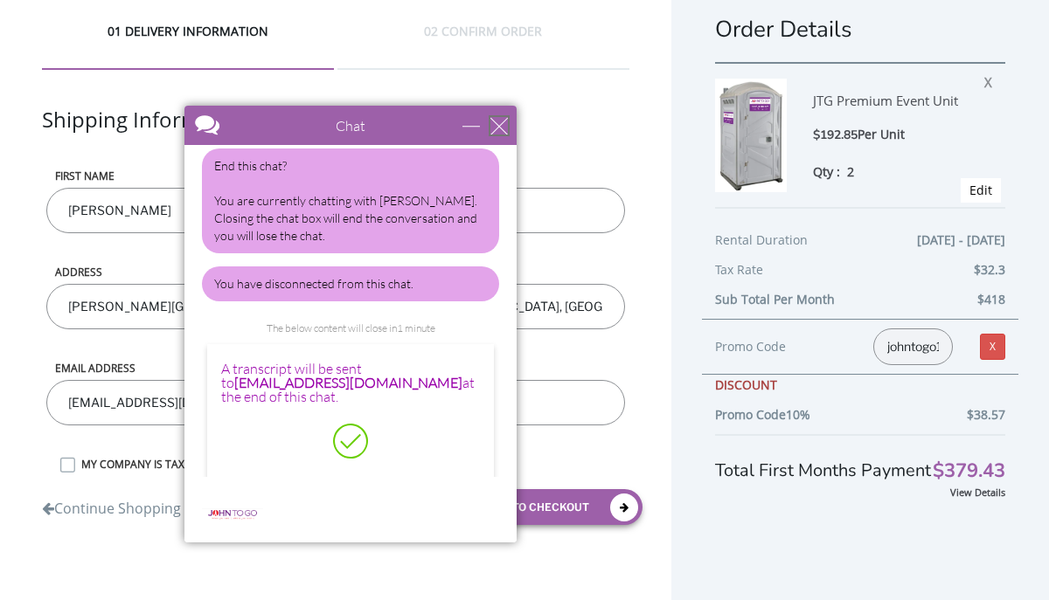
click at [500, 126] on div "close" at bounding box center [498, 125] width 17 height 17
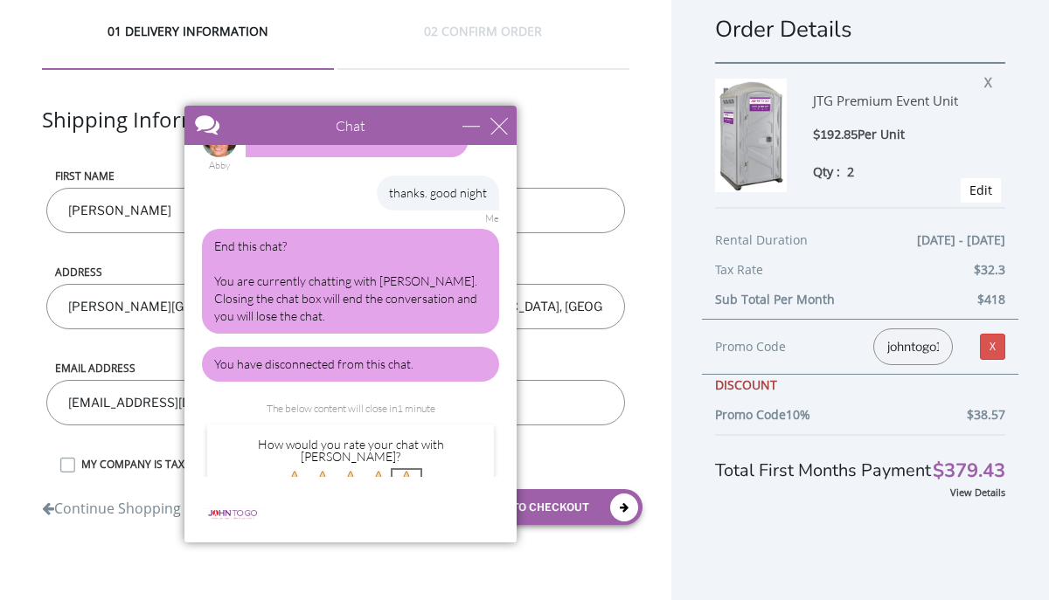
click at [413, 470] on img at bounding box center [406, 484] width 28 height 28
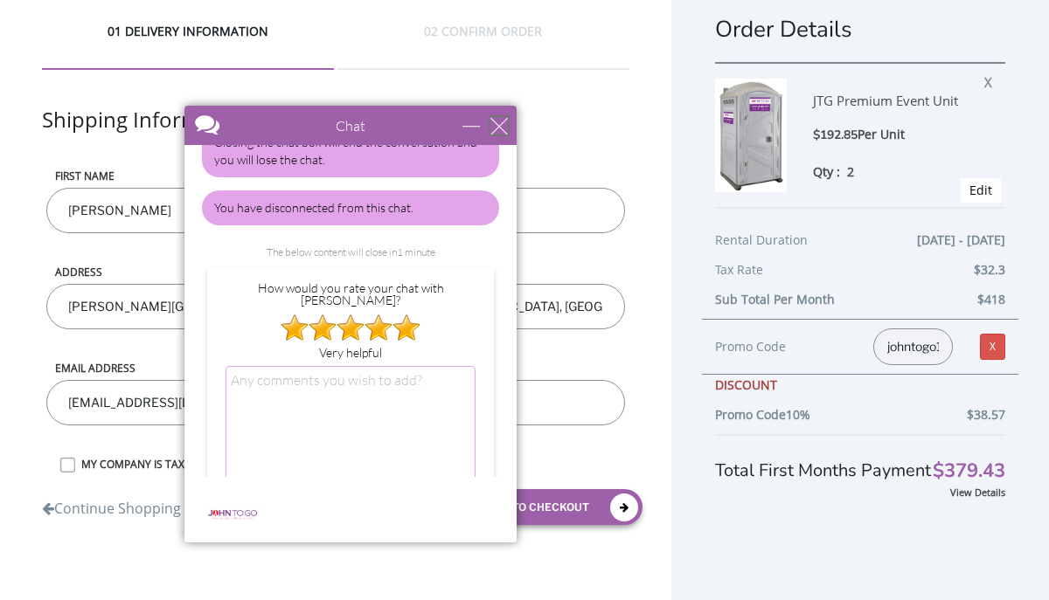
click at [493, 121] on div "close" at bounding box center [498, 125] width 17 height 17
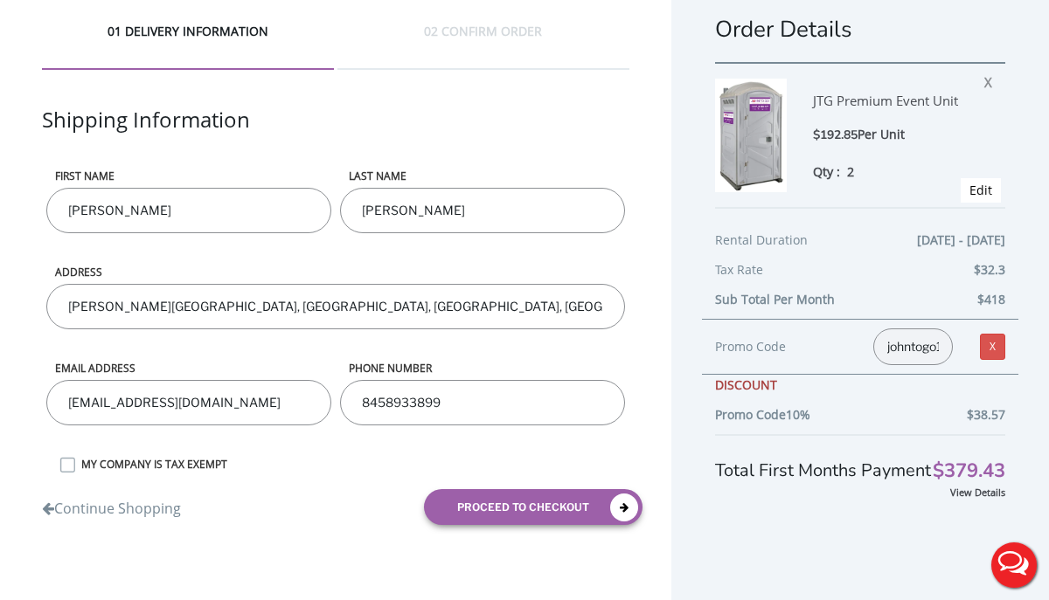
scroll to position [0, 0]
